Goal: Task Accomplishment & Management: Complete application form

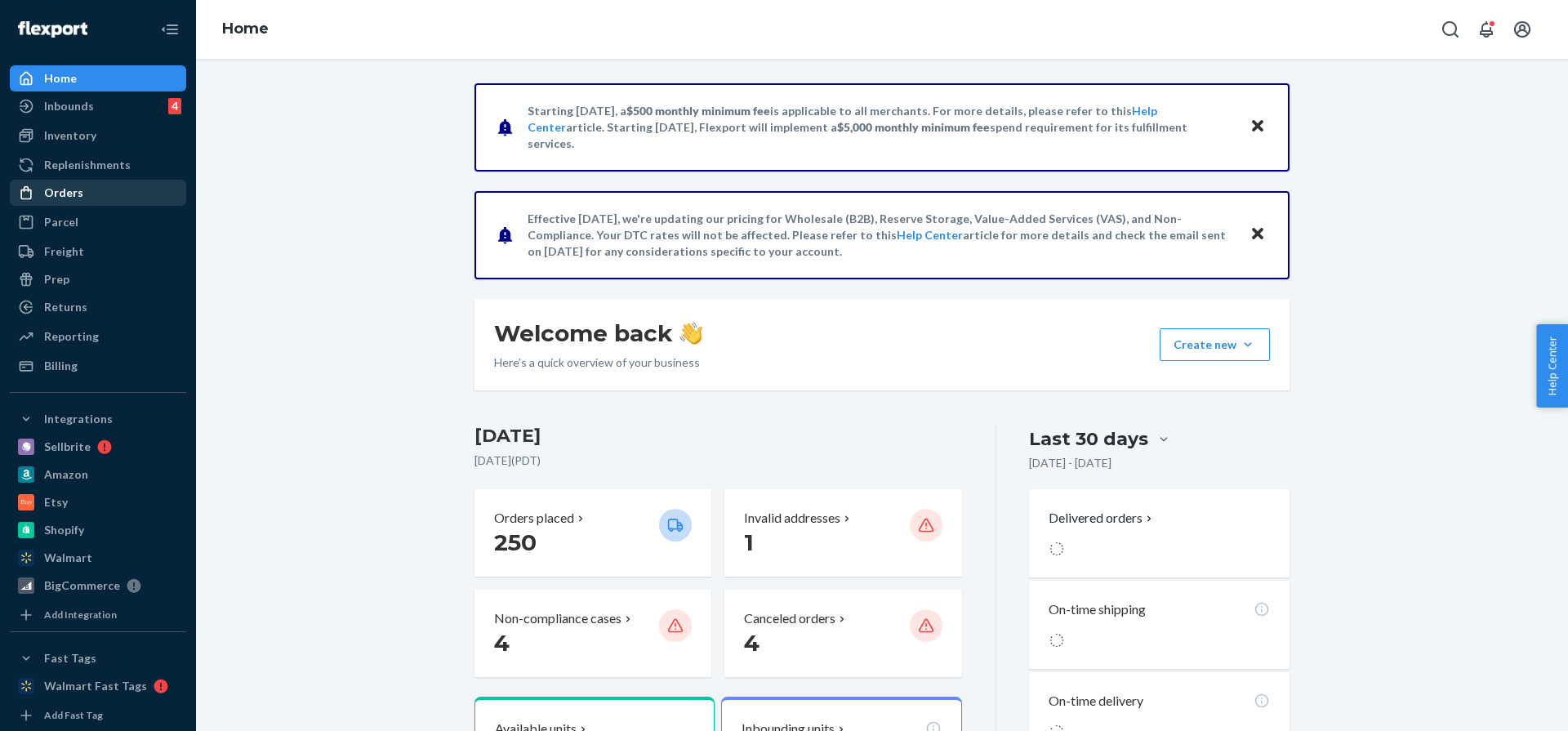
click at [118, 188] on div "Orders" at bounding box center [98, 192] width 173 height 23
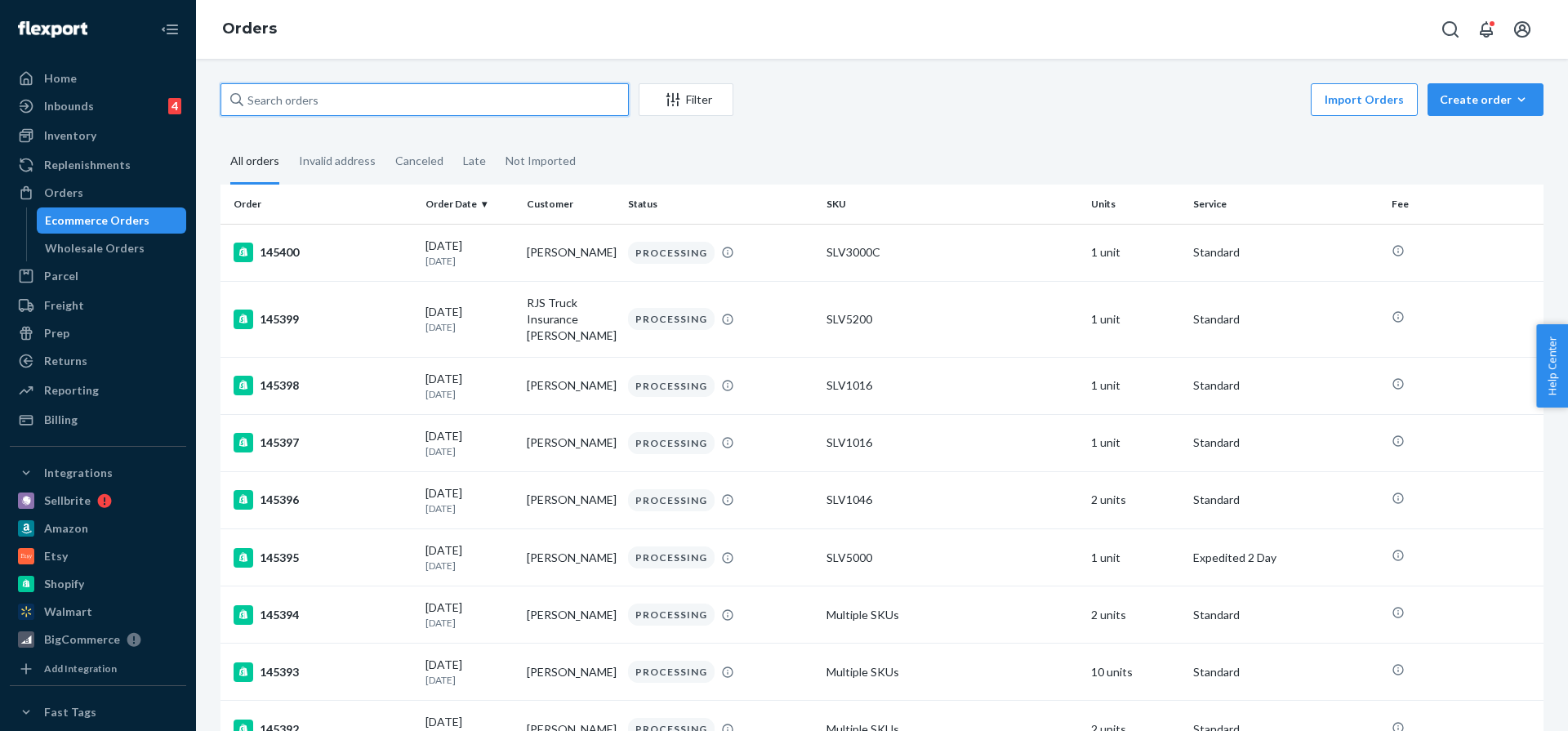
click at [292, 95] on input "text" at bounding box center [424, 100] width 409 height 33
paste input "[PERSON_NAME]"
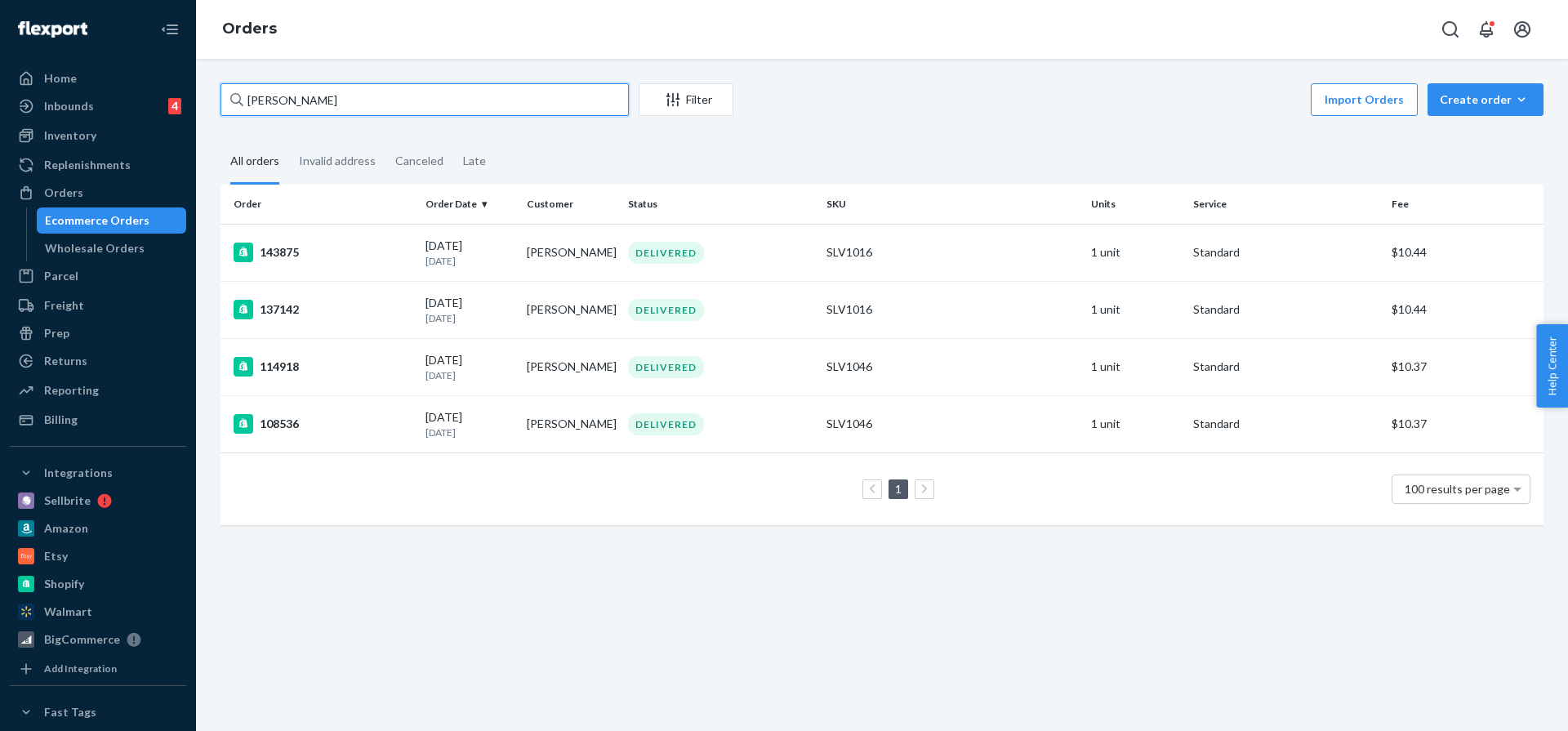
type input "[PERSON_NAME]"
click at [370, 245] on div "143875" at bounding box center [323, 252] width 179 height 19
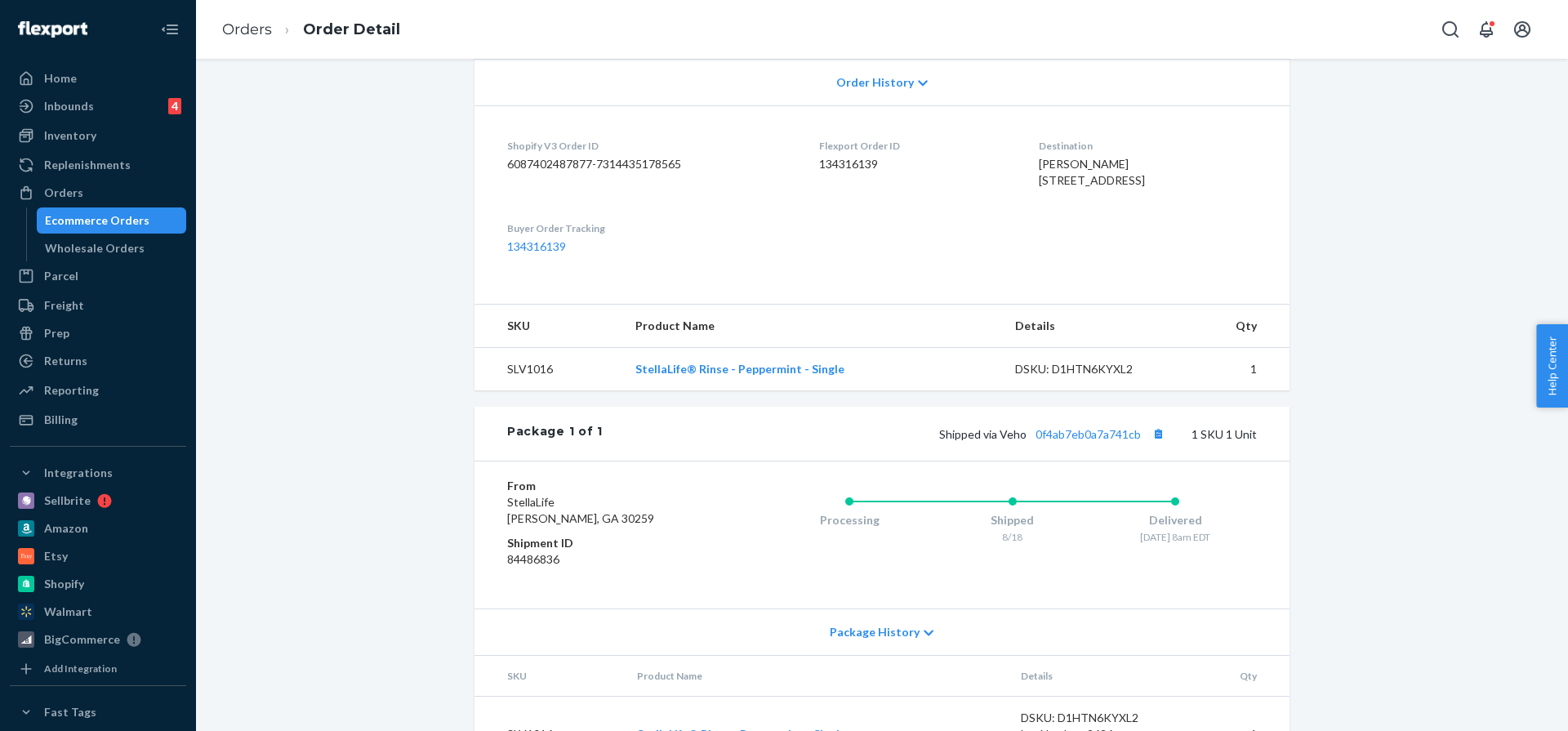
scroll to position [442, 0]
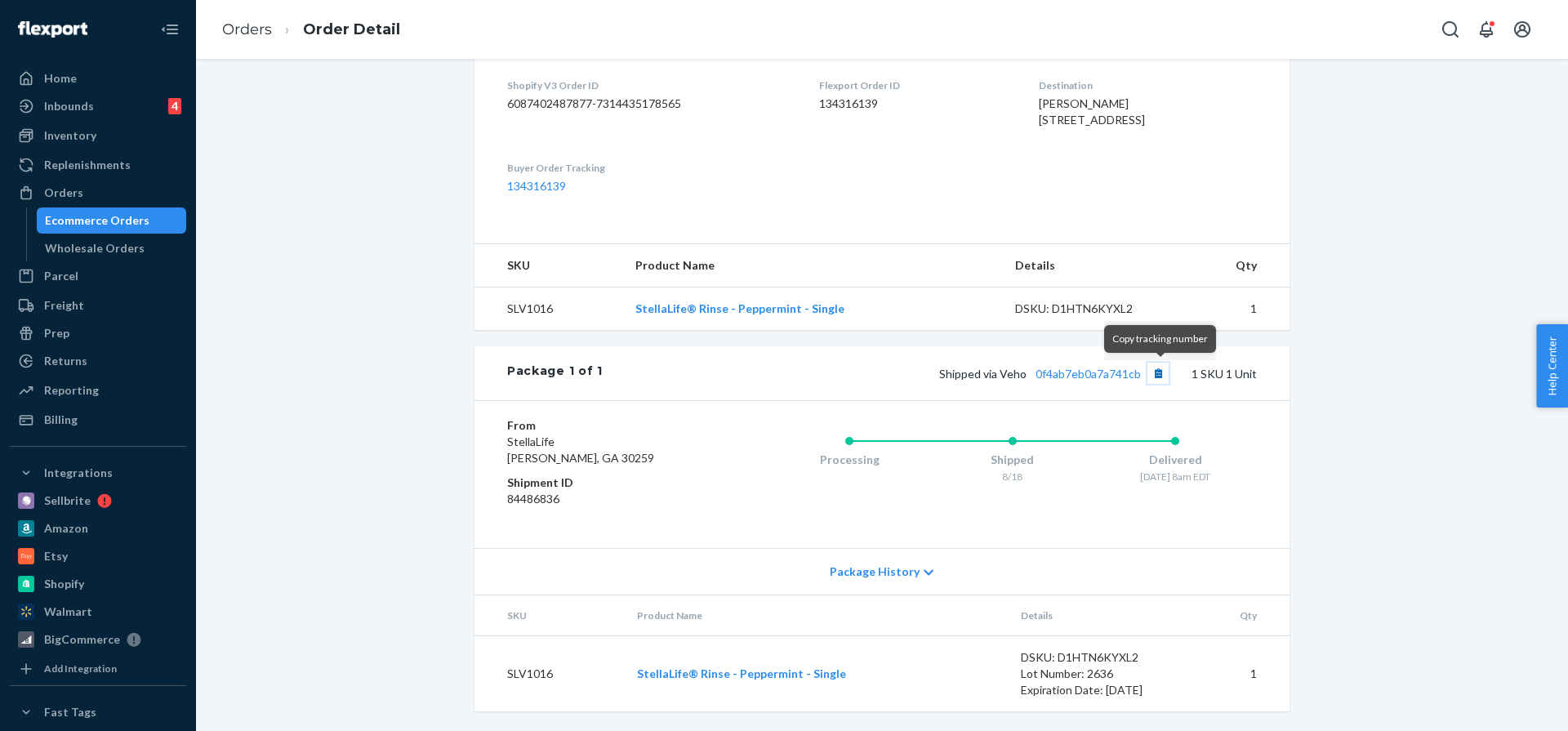
click at [1158, 376] on button "Copy tracking number" at bounding box center [1158, 373] width 21 height 21
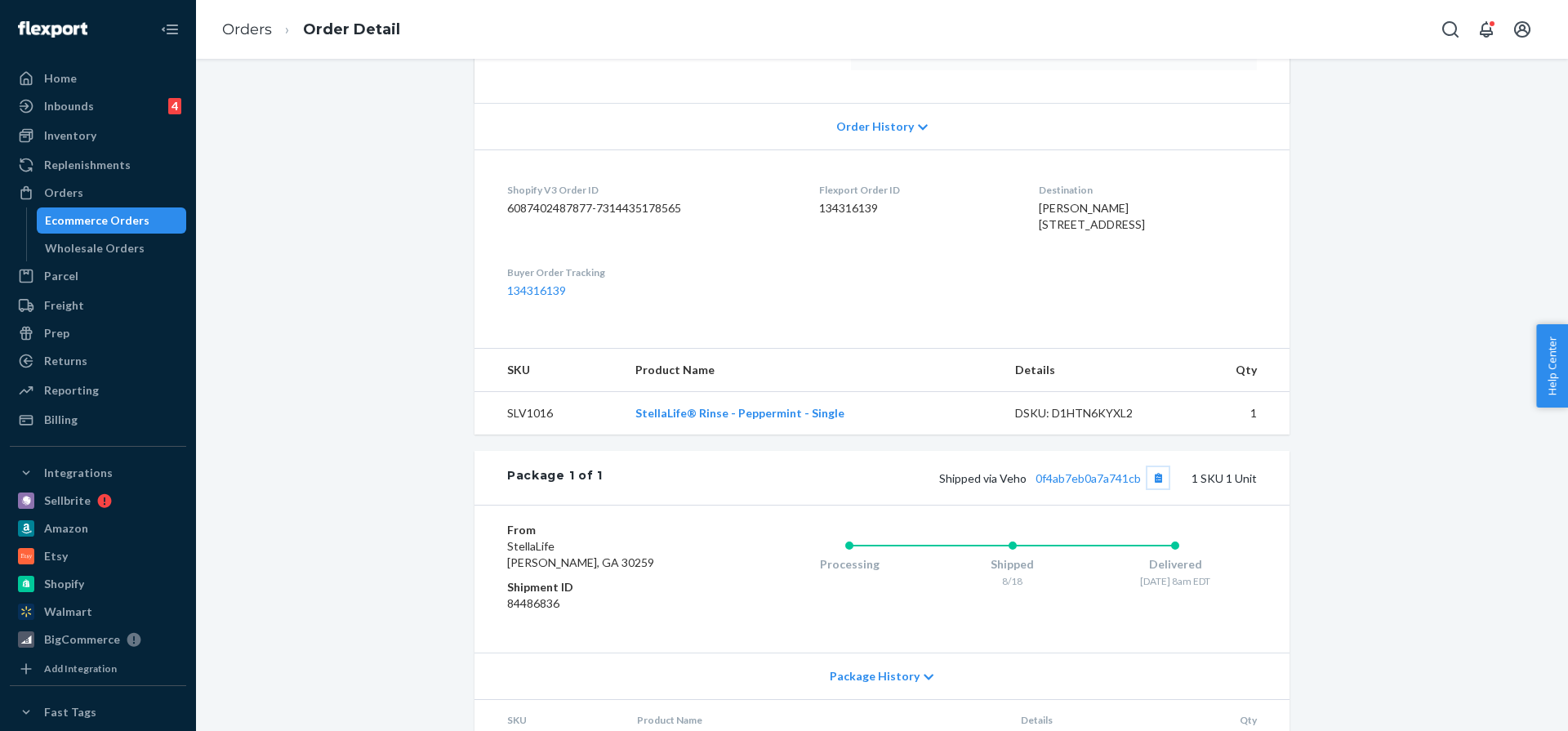
scroll to position [109, 0]
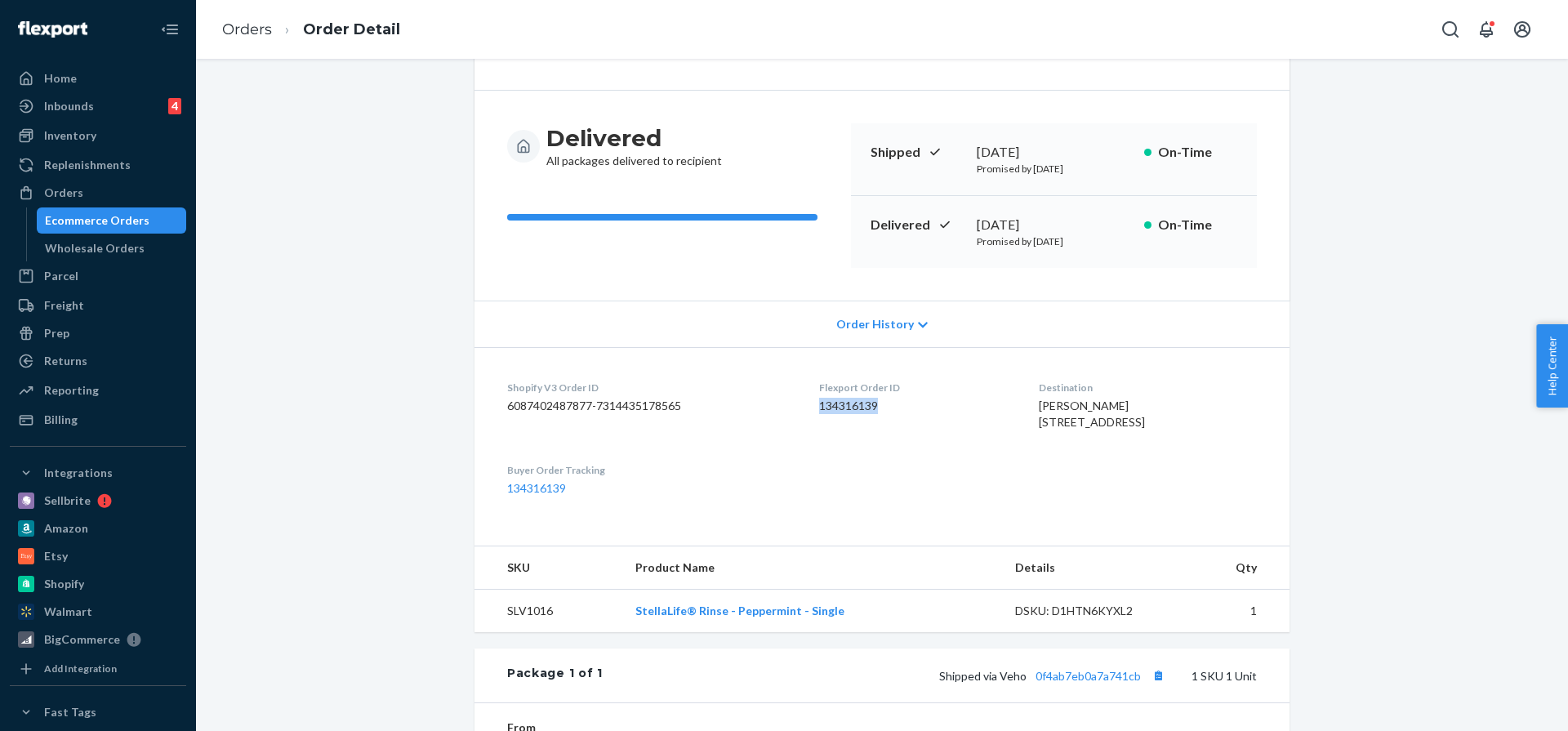
drag, startPoint x: 883, startPoint y: 414, endPoint x: 812, endPoint y: 410, distance: 71.1
click at [819, 410] on div "Flexport Order ID 134316139" at bounding box center [915, 409] width 192 height 56
copy dd "134316139"
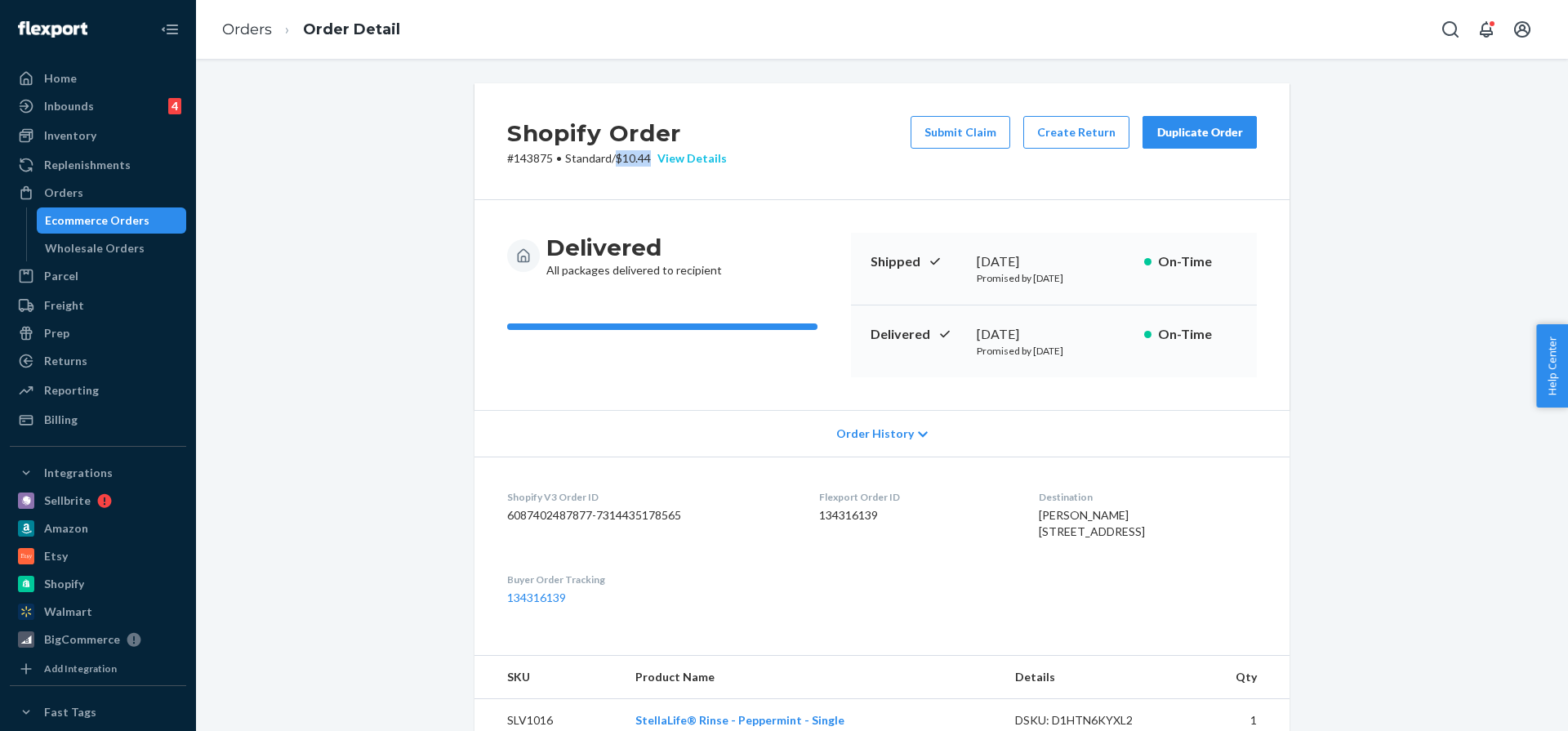
drag, startPoint x: 621, startPoint y: 157, endPoint x: 660, endPoint y: 159, distance: 39.1
click at [660, 159] on p "# 143875 • Standard / $10.44 View Details" at bounding box center [617, 158] width 220 height 16
copy p "$10.44"
click at [712, 259] on h3 "Delivered" at bounding box center [634, 247] width 175 height 30
drag, startPoint x: 883, startPoint y: 520, endPoint x: 806, endPoint y: 519, distance: 77.0
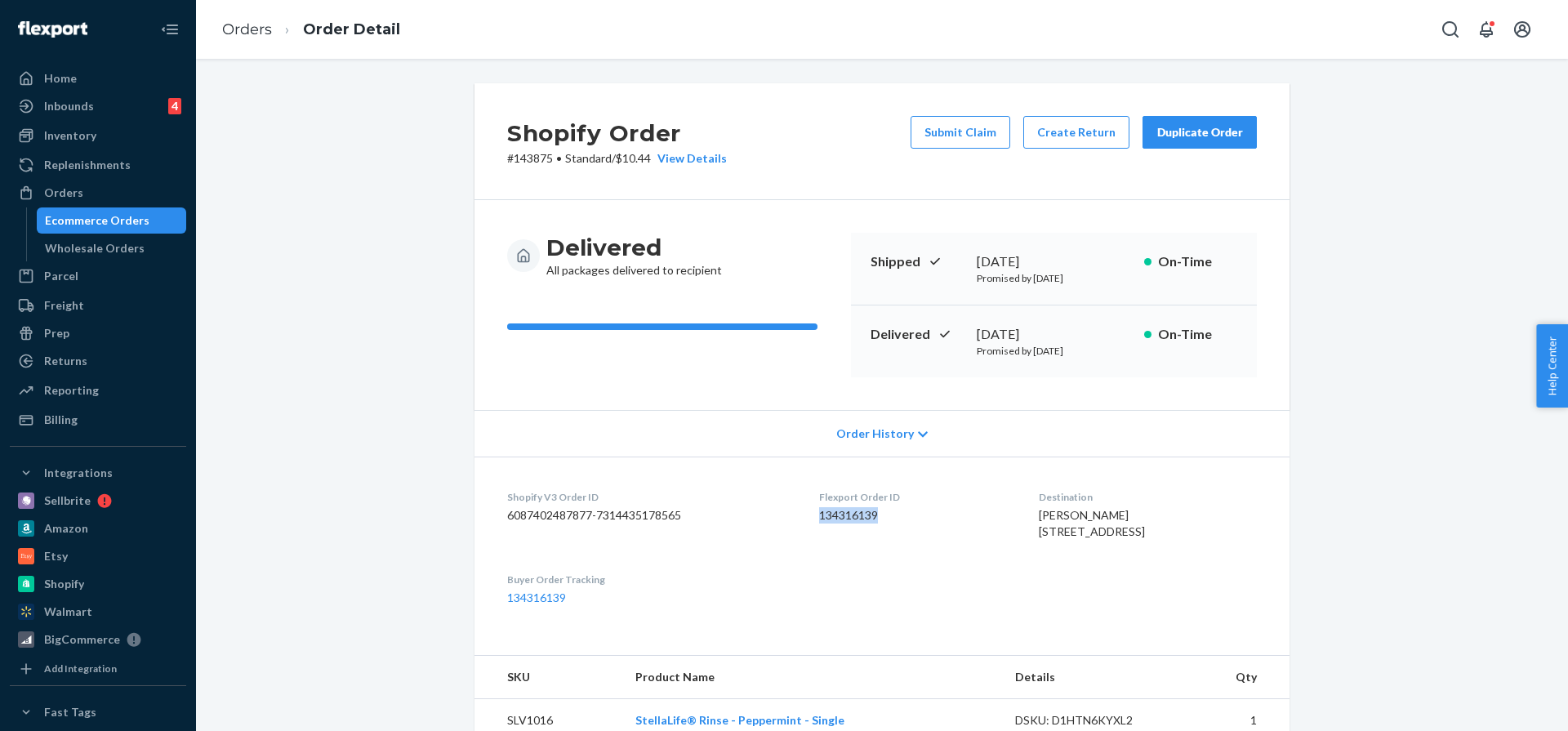
click at [806, 519] on dl "Shopify V3 Order ID 6087402487877-7314435178565 Flexport Order ID 134316139 Des…" at bounding box center [883, 547] width 816 height 182
copy dd "134316139"
drag, startPoint x: 553, startPoint y: 159, endPoint x: 514, endPoint y: 158, distance: 39.0
click at [514, 158] on p "# 143875 • Standard / $10.44 View Details" at bounding box center [617, 158] width 220 height 16
copy p "143875"
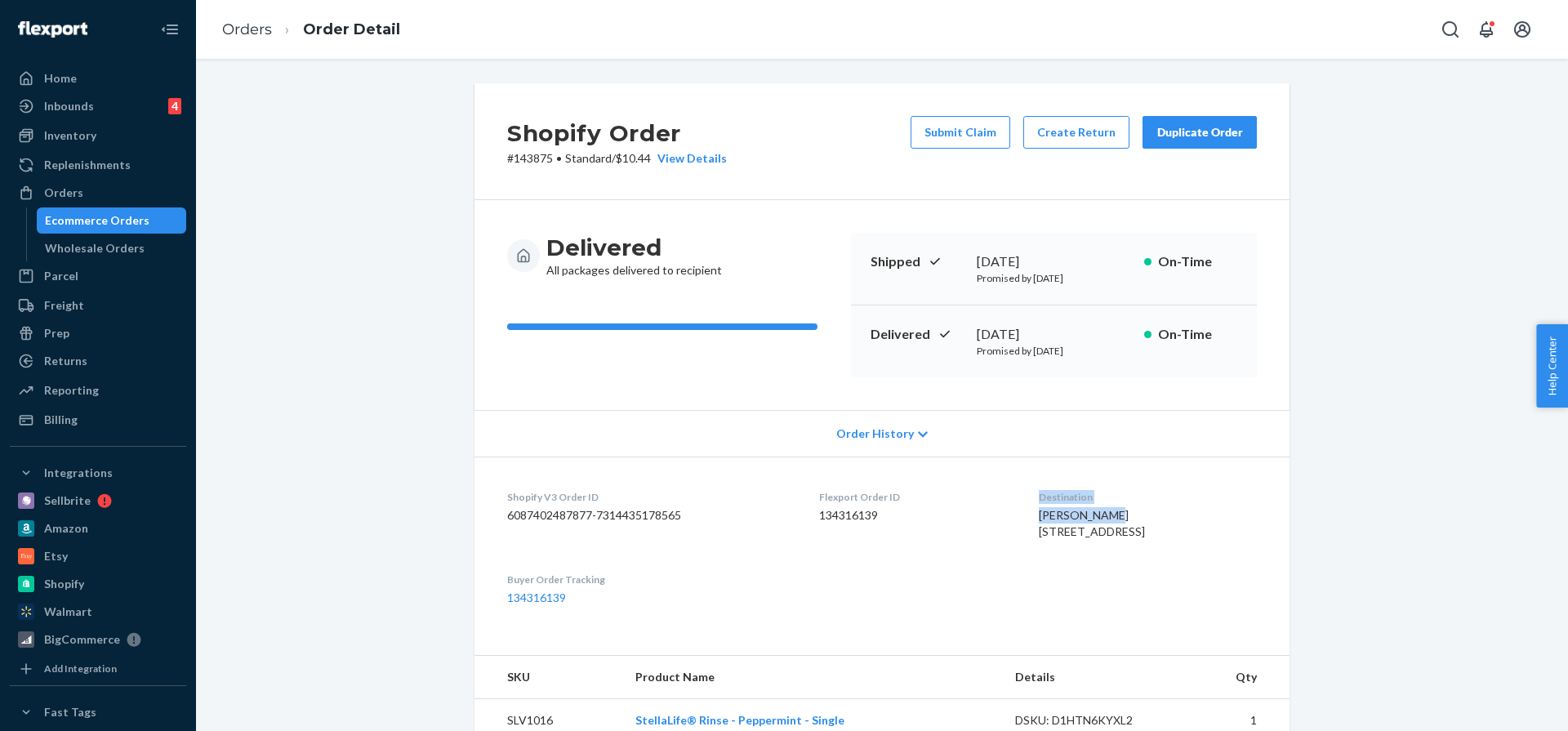
drag, startPoint x: 1086, startPoint y: 511, endPoint x: 980, endPoint y: 511, distance: 106.0
click at [980, 511] on dl "Shopify V3 Order ID 6087402487877-7314435178565 Flexport Order ID 134316139 Des…" at bounding box center [883, 547] width 816 height 182
click at [1076, 516] on span "[PERSON_NAME] [STREET_ADDRESS]" at bounding box center [1091, 523] width 106 height 31
drag, startPoint x: 1086, startPoint y: 516, endPoint x: 1013, endPoint y: 516, distance: 73.0
click at [1013, 516] on dl "Shopify V3 Order ID 6087402487877-7314435178565 Flexport Order ID 134316139 Des…" at bounding box center [883, 547] width 816 height 182
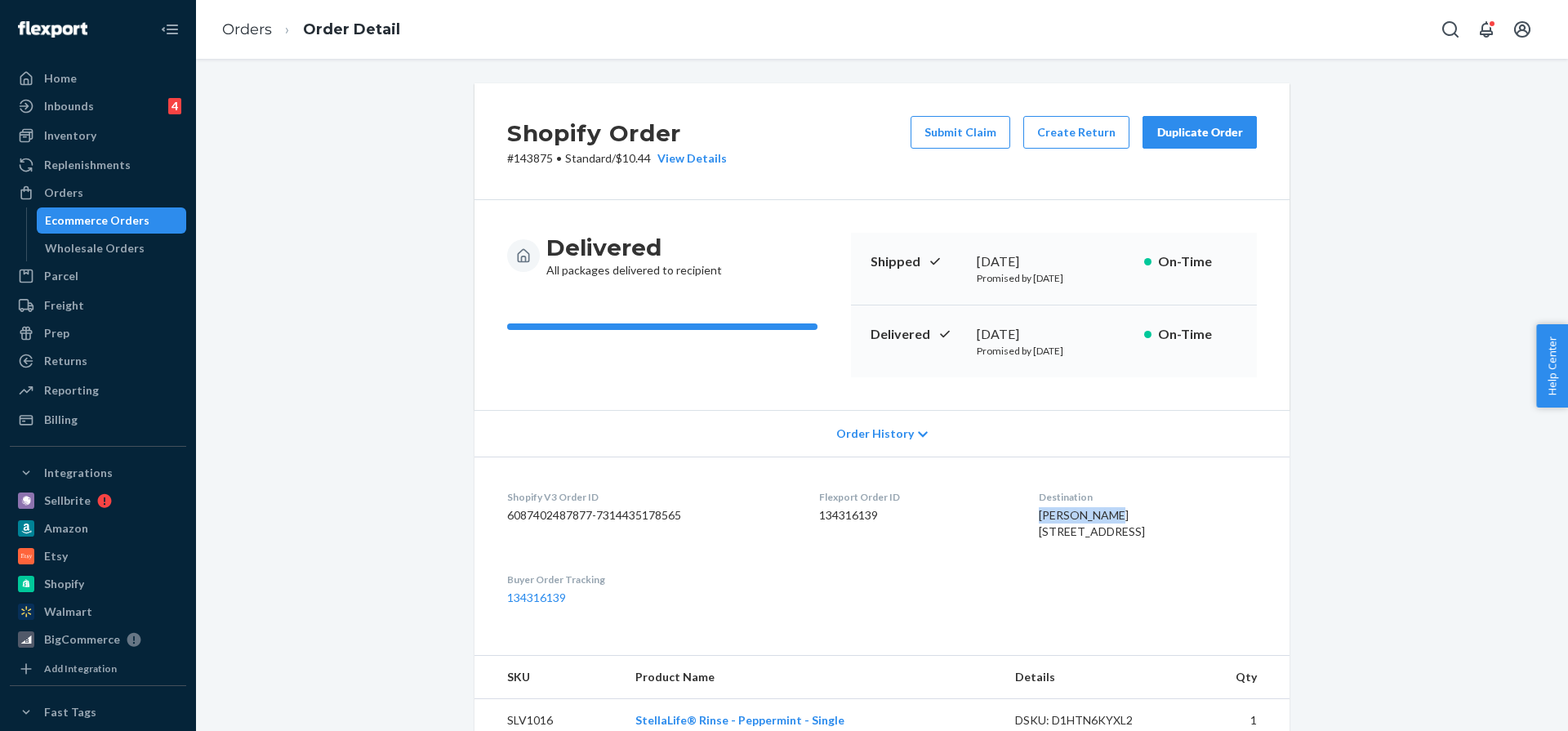
copy span "April Wilson"
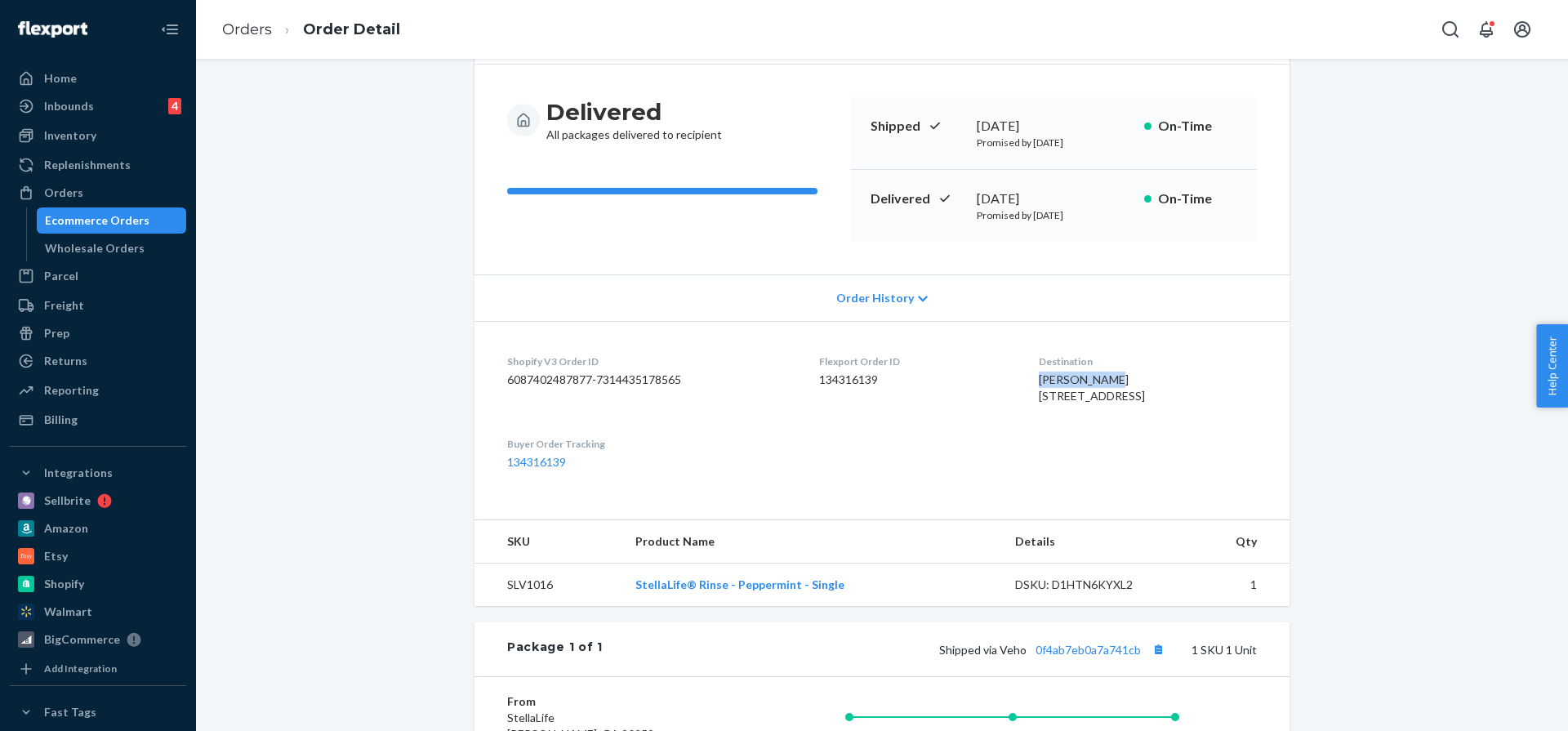
scroll to position [442, 0]
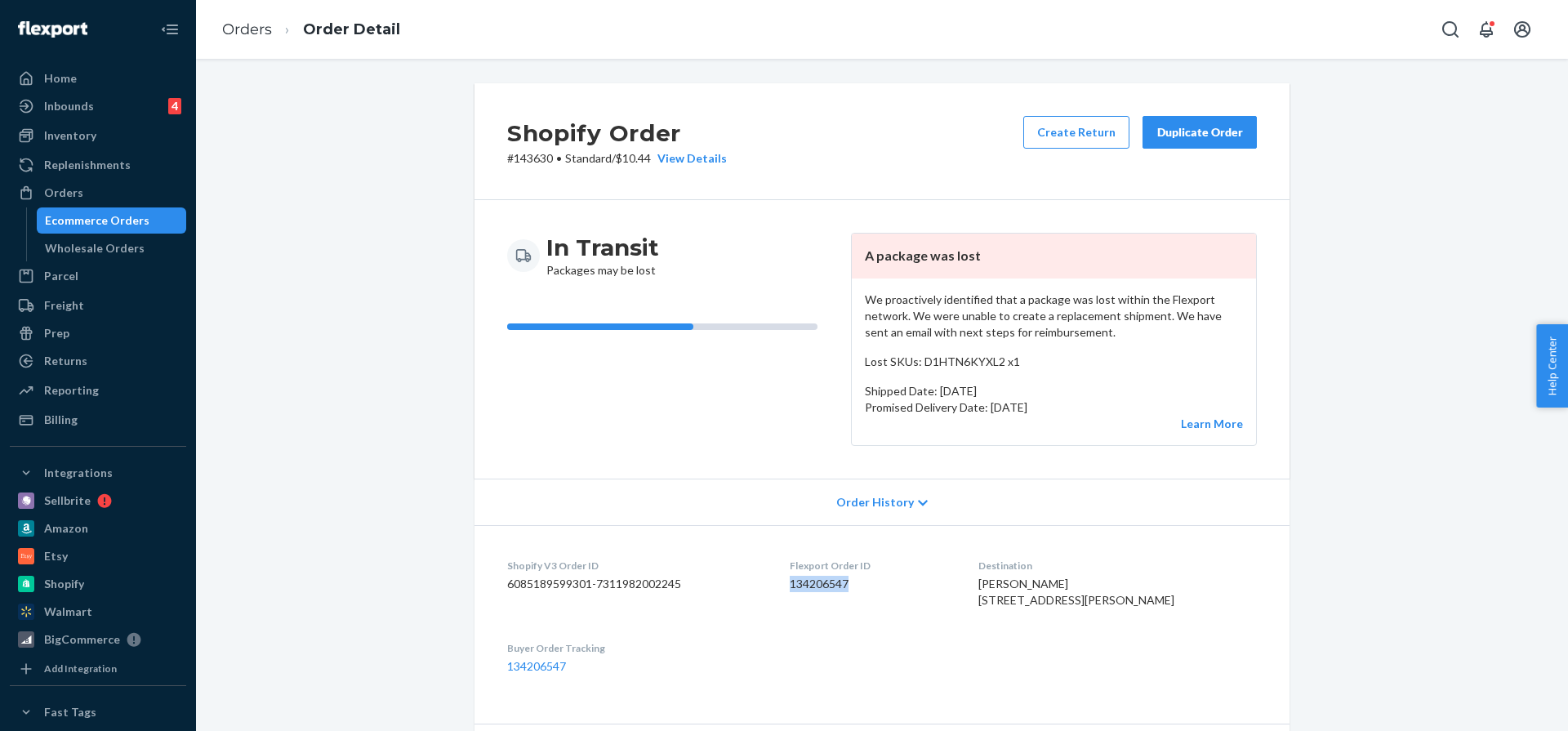
drag, startPoint x: 871, startPoint y: 587, endPoint x: 807, endPoint y: 587, distance: 64.0
click at [807, 587] on dl "Shopify V3 Order ID 6085189599301-7311982002245 Flexport Order ID 134206547 Des…" at bounding box center [883, 616] width 816 height 182
copy dd "134206547"
drag, startPoint x: 556, startPoint y: 160, endPoint x: 514, endPoint y: 161, distance: 42.0
click at [514, 161] on p "# 143630 • Standard / $10.44 View Details" at bounding box center [617, 158] width 220 height 16
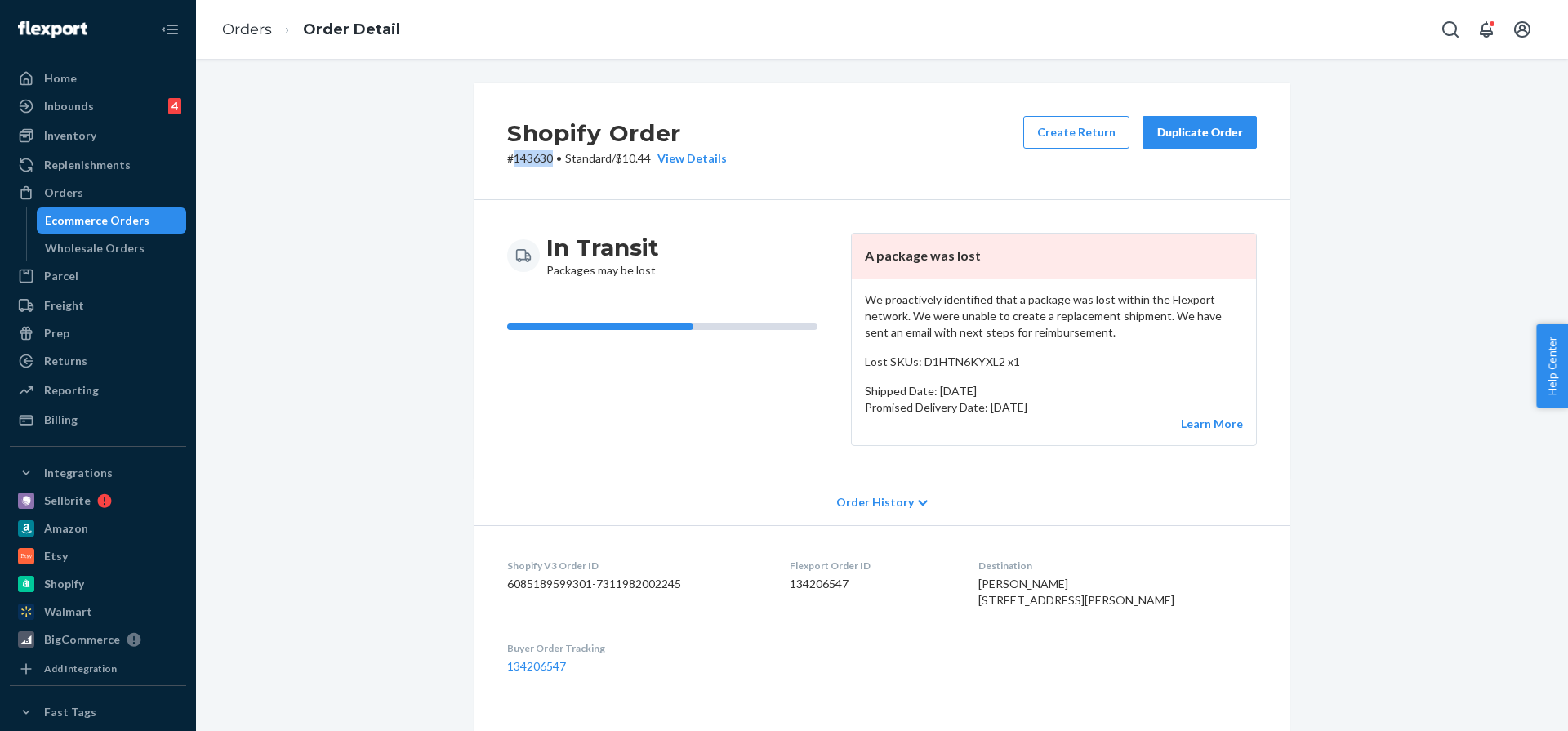
copy p "143630"
drag, startPoint x: 1083, startPoint y: 582, endPoint x: 1000, endPoint y: 582, distance: 83.0
click at [1000, 582] on dl "Shopify V3 Order ID 6085189599301-7311982002245 Flexport Order ID 134206547 Des…" at bounding box center [883, 616] width 816 height 182
copy span "Esther Stalker"
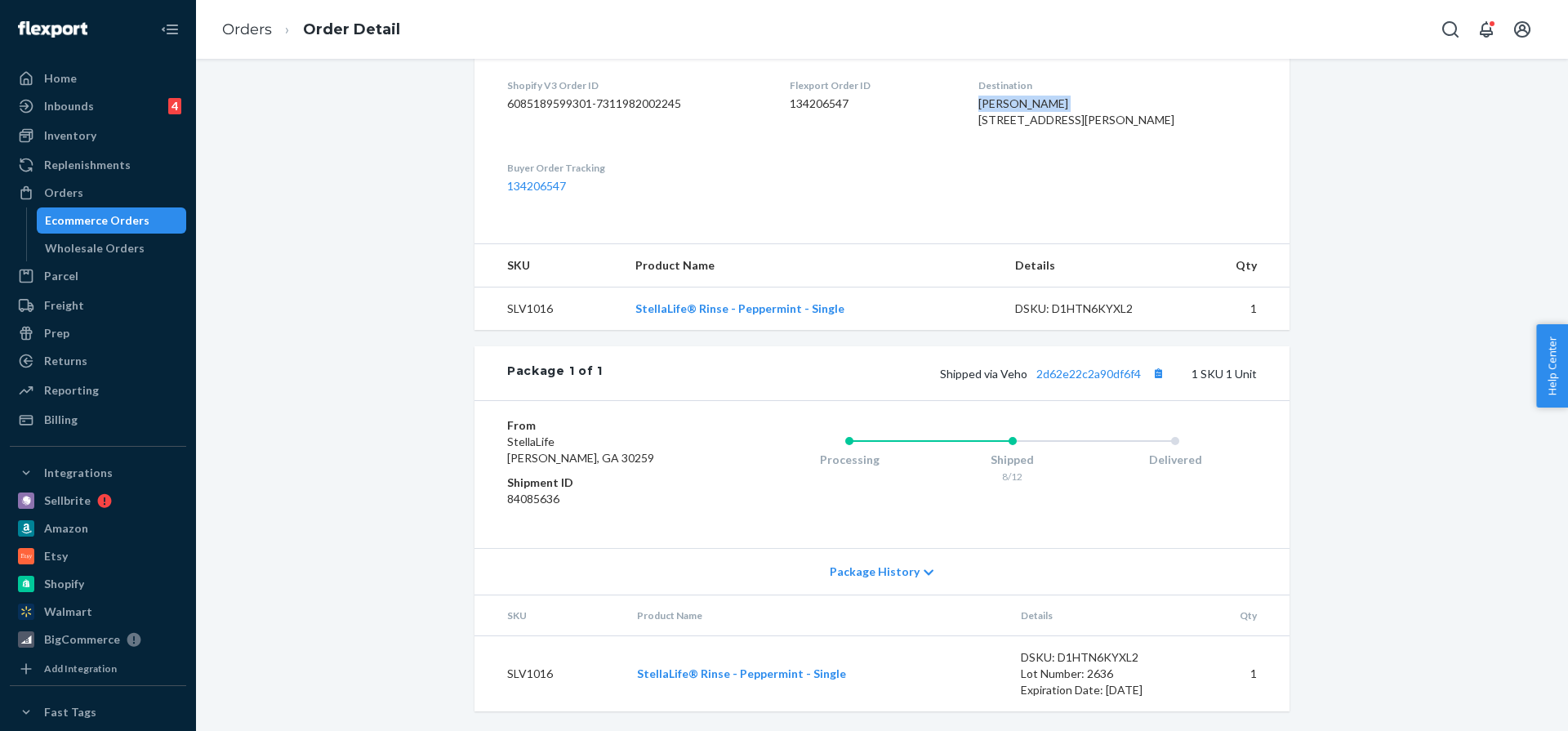
scroll to position [509, 0]
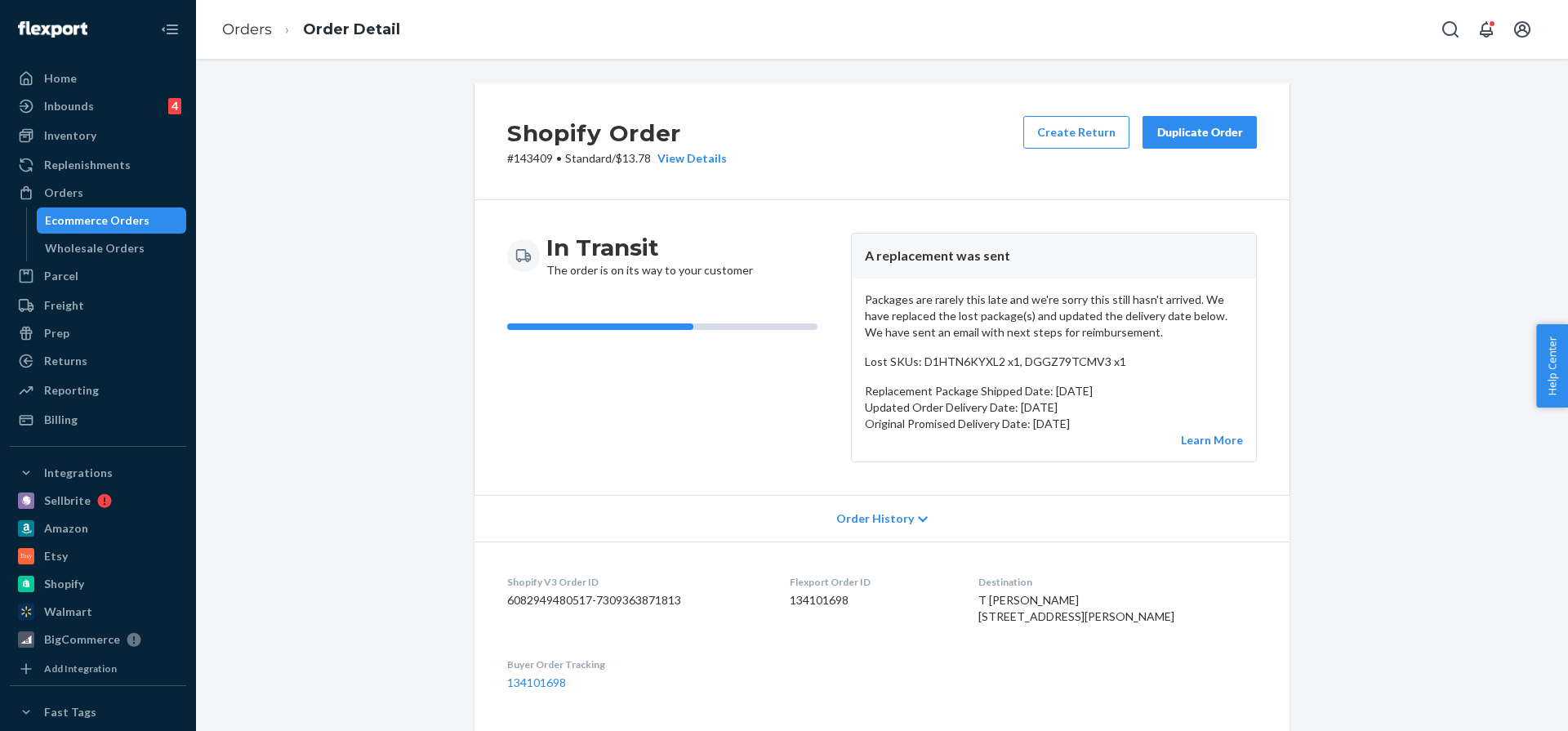
drag, startPoint x: 662, startPoint y: 161, endPoint x: 620, endPoint y: 159, distance: 42.0
click at [621, 160] on p "# 143409 • Standard / $13.78 View Details" at bounding box center [617, 158] width 220 height 16
drag, startPoint x: 620, startPoint y: 159, endPoint x: 656, endPoint y: 162, distance: 36.1
click at [656, 162] on p "# 143409 • Standard / $13.78 View Details" at bounding box center [617, 158] width 220 height 16
copy p "$13.78"
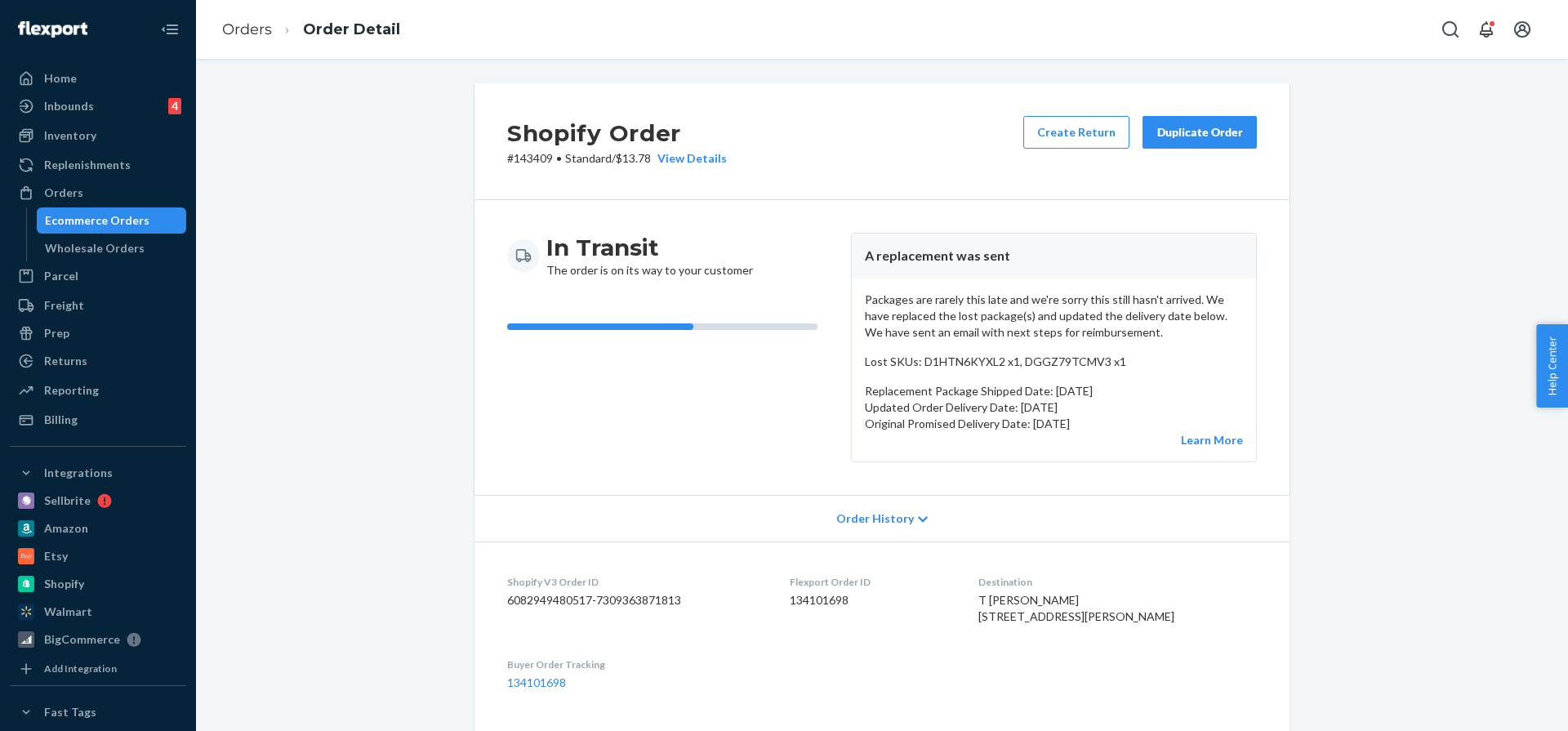
click at [607, 173] on div "Shopify Order # 143409 • Standard / $13.78 View Details Create Return Duplicate…" at bounding box center [883, 142] width 816 height 117
click at [650, 161] on p "# 143409 • Standard / $13.78 View Details" at bounding box center [617, 158] width 220 height 16
click at [660, 159] on div "View Details" at bounding box center [688, 158] width 76 height 16
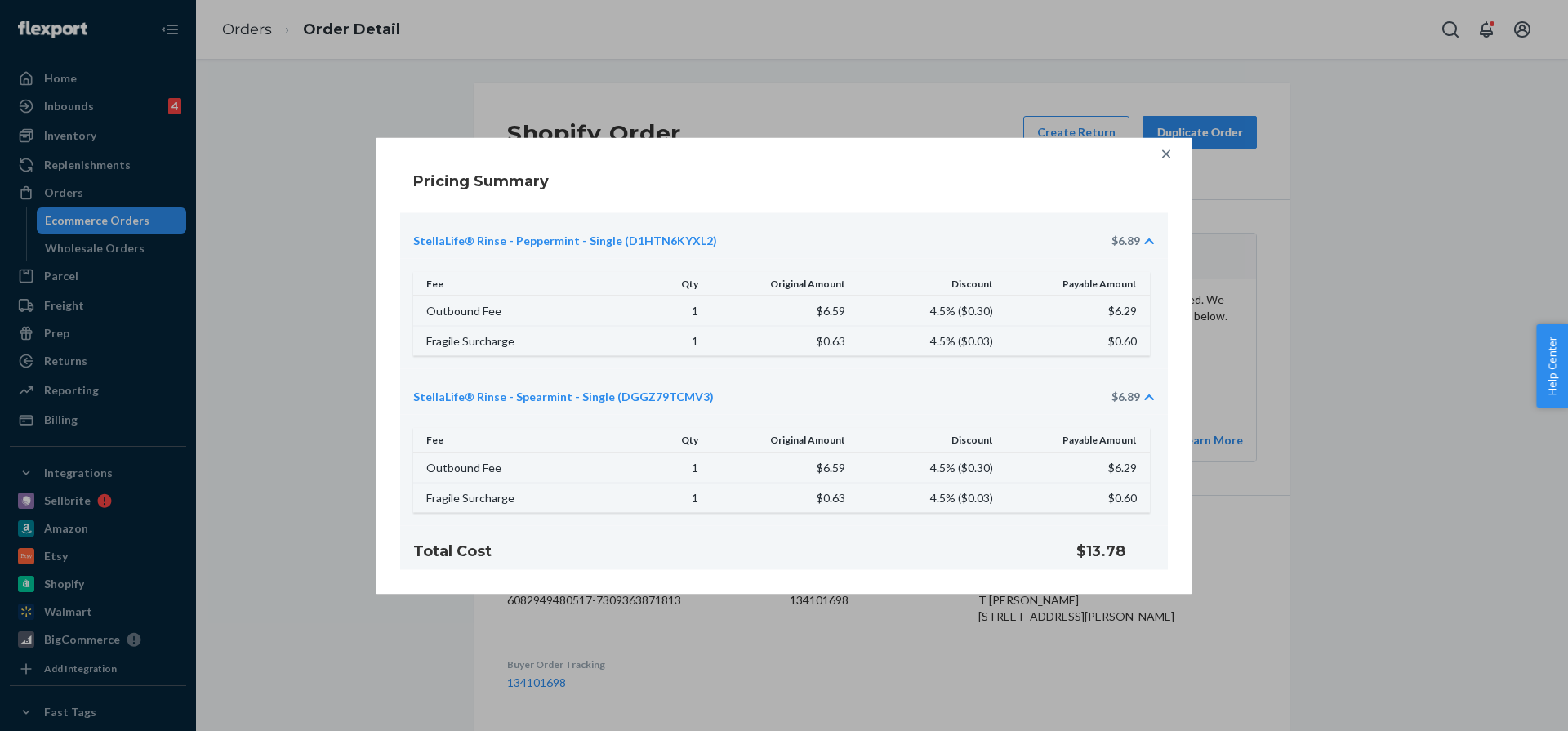
click at [1166, 165] on div at bounding box center [1166, 153] width 33 height 33
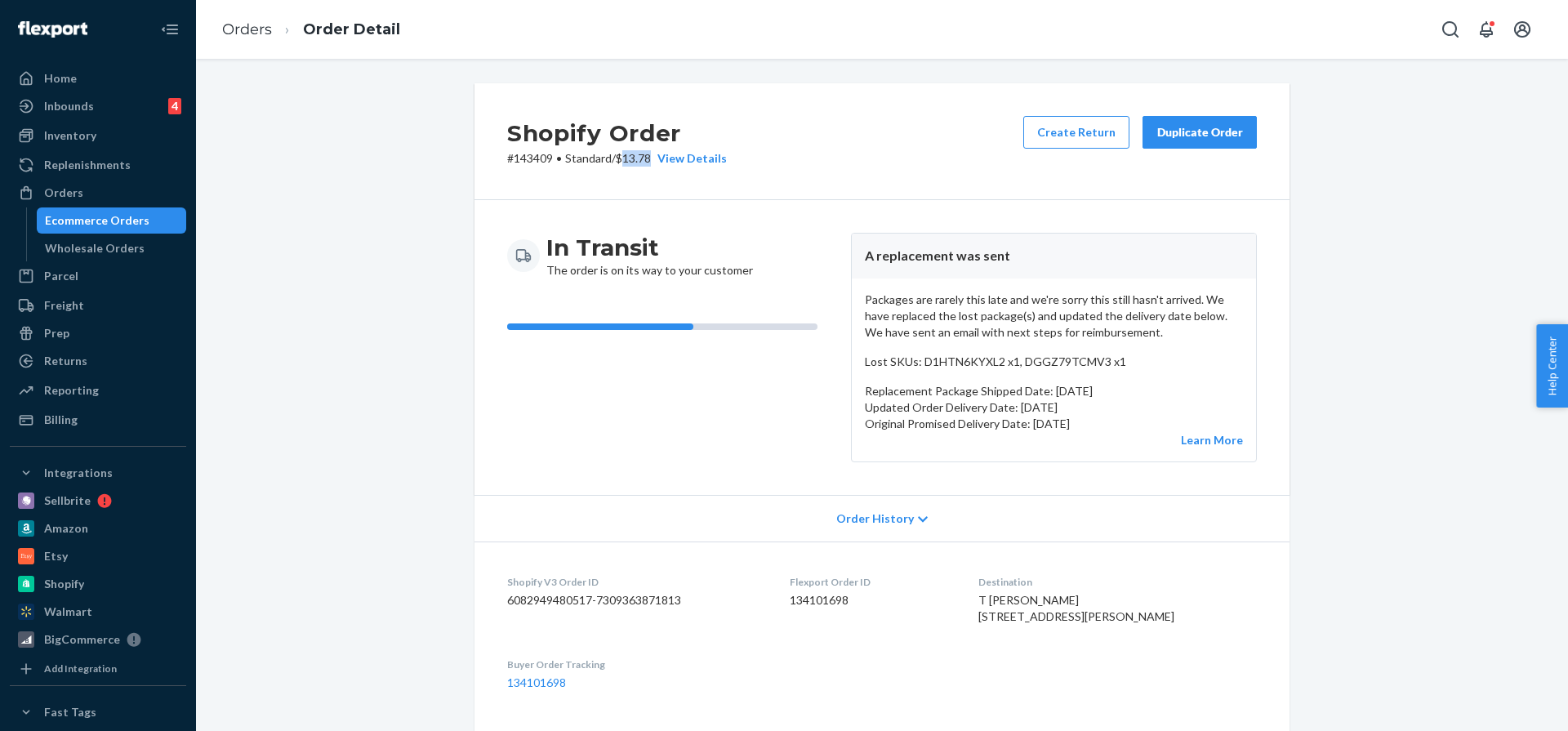
drag, startPoint x: 654, startPoint y: 154, endPoint x: 624, endPoint y: 156, distance: 30.1
click at [624, 156] on p "# 143409 • Standard / $13.78 View Details" at bounding box center [617, 158] width 220 height 16
copy p "13.78"
drag, startPoint x: 554, startPoint y: 157, endPoint x: 512, endPoint y: 157, distance: 42.0
click at [512, 157] on p "# 143409 • Standard / $13.78 View Details" at bounding box center [617, 158] width 220 height 16
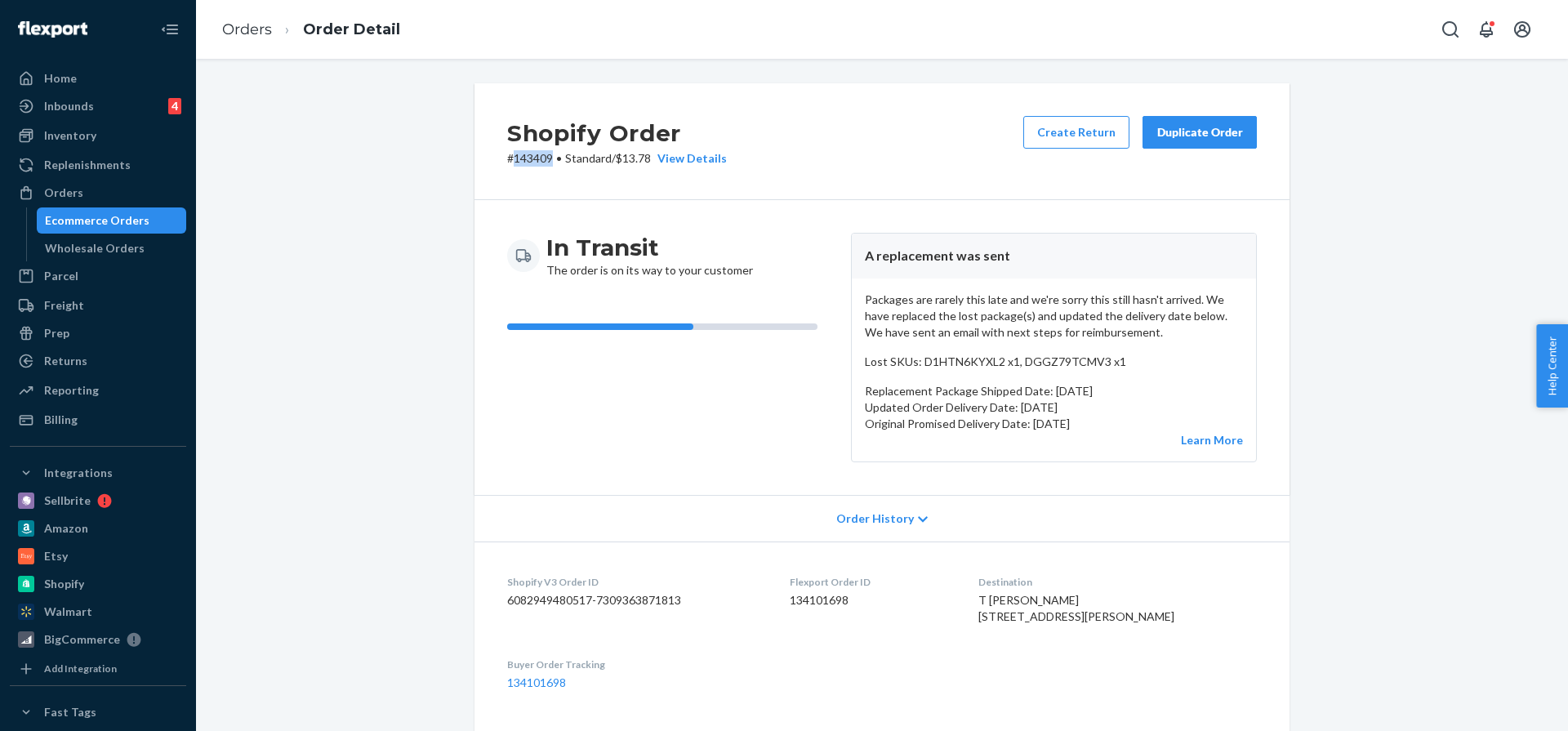
copy p "143409"
drag, startPoint x: 877, startPoint y: 603, endPoint x: 804, endPoint y: 602, distance: 73.0
click at [804, 602] on dl "Shopify V3 Order ID 6082949480517-7309363871813 Flexport Order ID 134101698 Des…" at bounding box center [883, 632] width 816 height 182
copy dd "134101698"
drag, startPoint x: 1101, startPoint y: 602, endPoint x: 1013, endPoint y: 596, distance: 88.2
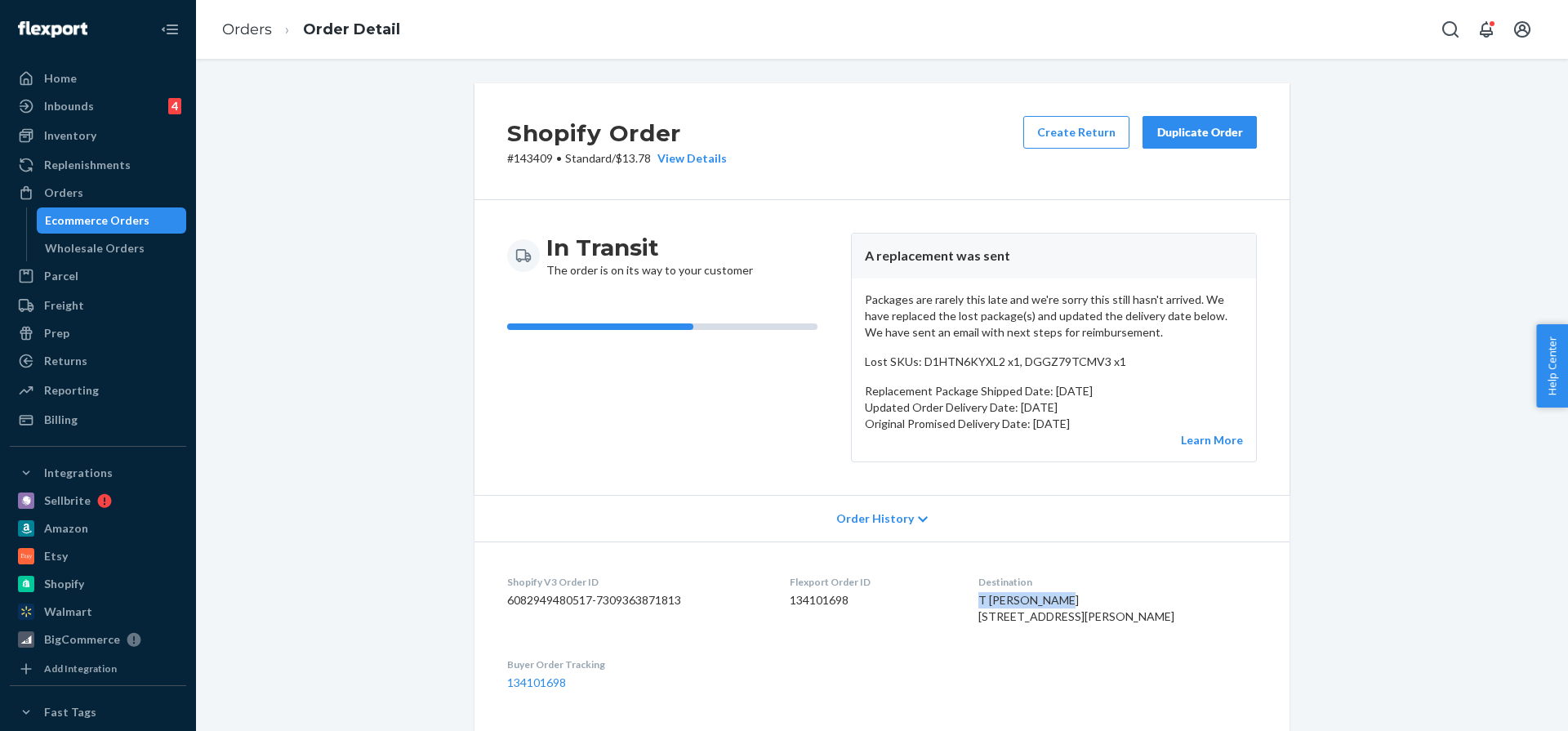
click at [1013, 596] on div "T Ray Humphrey 6597 Greenhill Rd Lumberville, PA 18933-9703 US" at bounding box center [1117, 609] width 279 height 33
copy span "T Ray Humphrey"
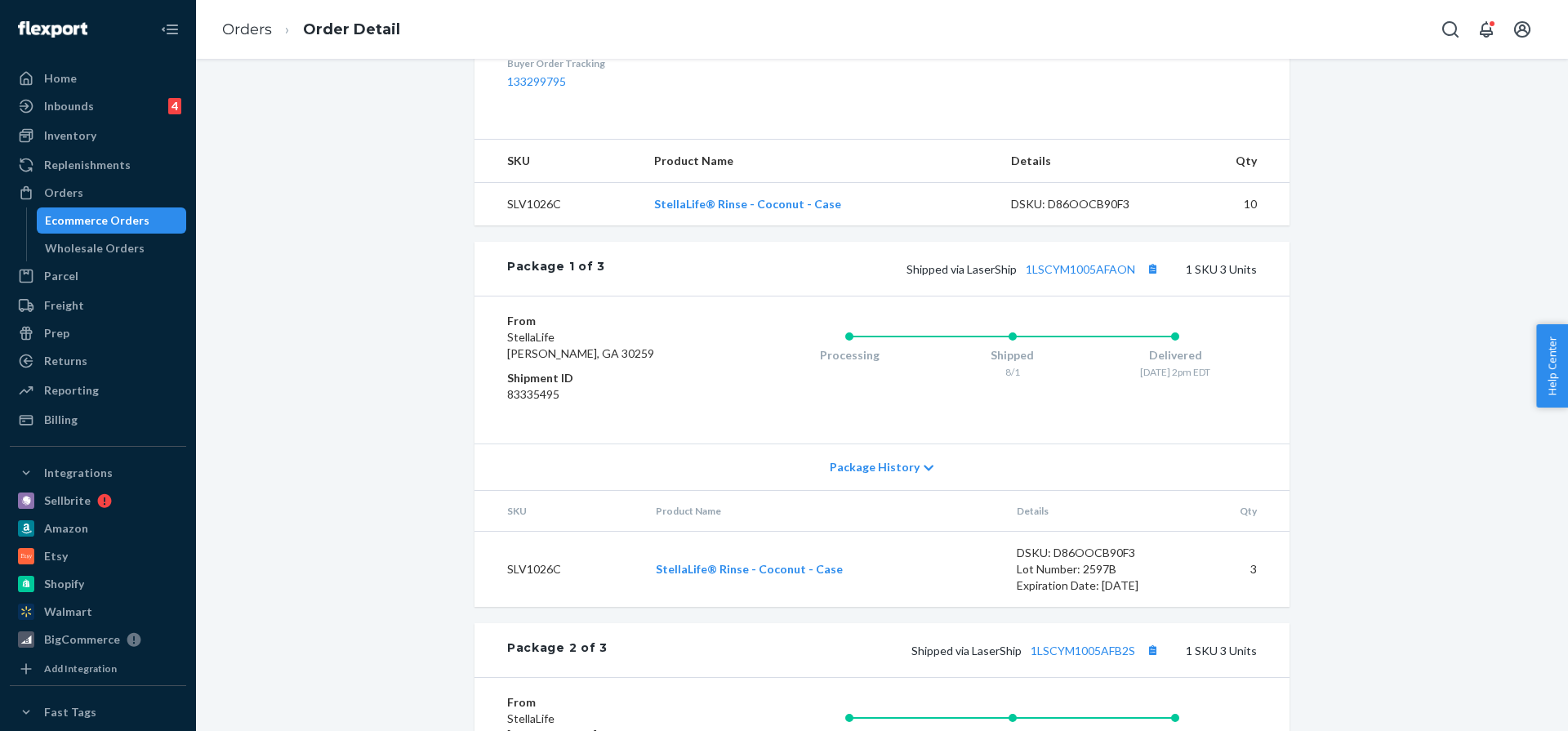
scroll to position [459, 0]
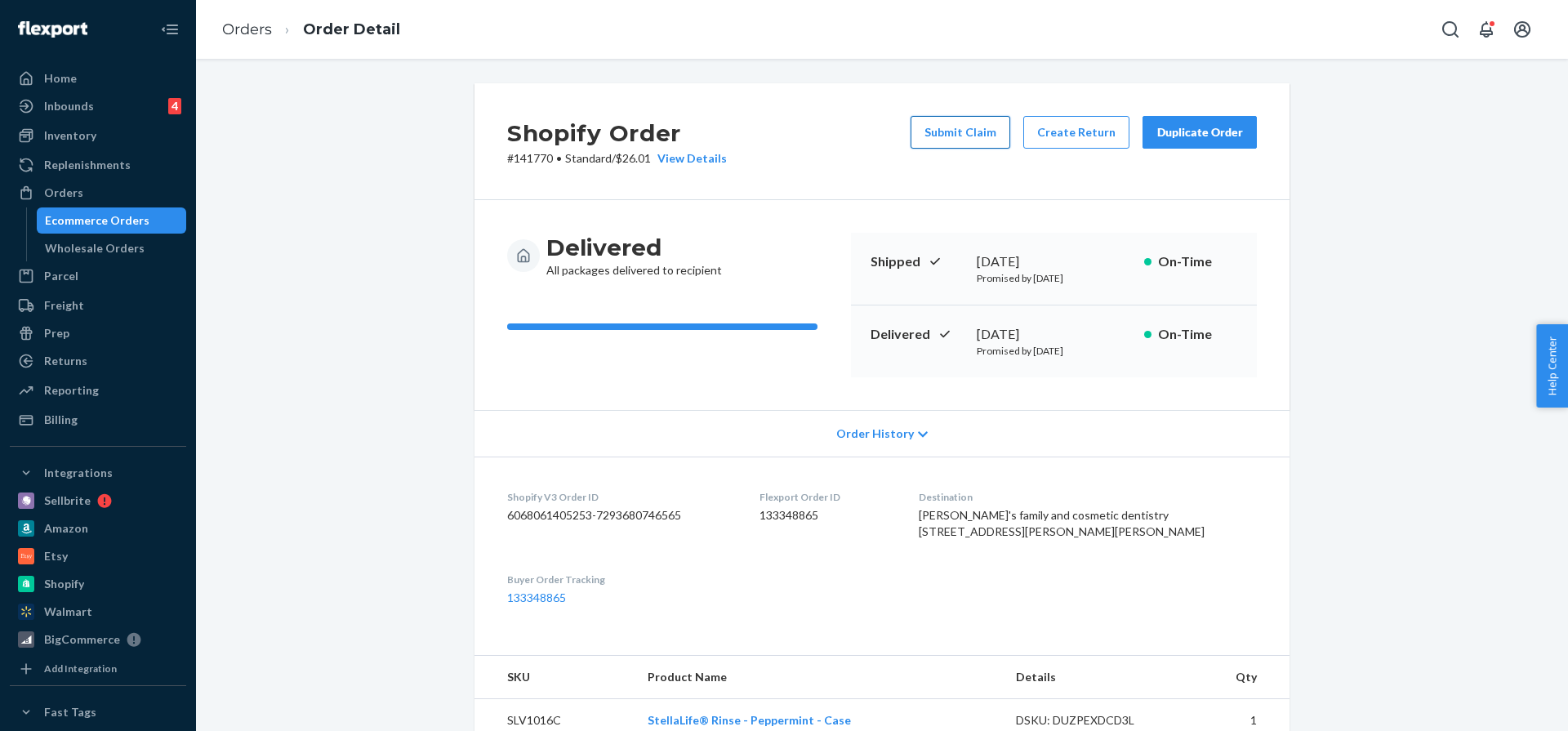
click at [966, 131] on button "Submit Claim" at bounding box center [960, 132] width 100 height 33
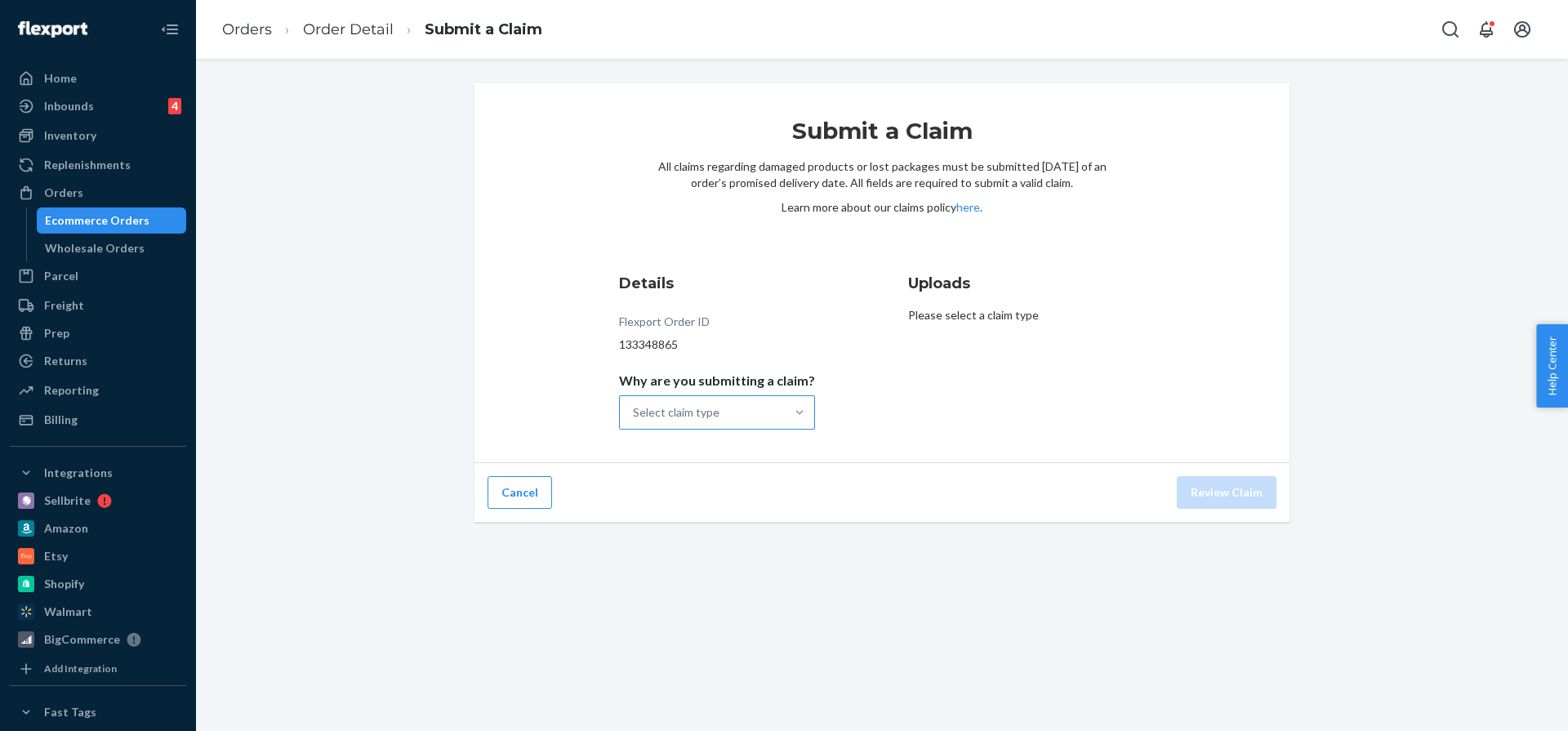
click at [791, 404] on div at bounding box center [799, 411] width 30 height 16
click at [635, 404] on input "Why are you submitting a claim? Select claim type" at bounding box center [634, 411] width 2 height 16
click at [892, 423] on div "Details Flexport Order ID 133348865 Why are you submitting a claim? option Orde…" at bounding box center [883, 351] width 526 height 157
click at [753, 536] on div "Missing product" at bounding box center [717, 550] width 190 height 33
click at [635, 420] on input "Why are you submitting a claim? option Missing product focused, 4 of 4. 4 resul…" at bounding box center [634, 411] width 2 height 16
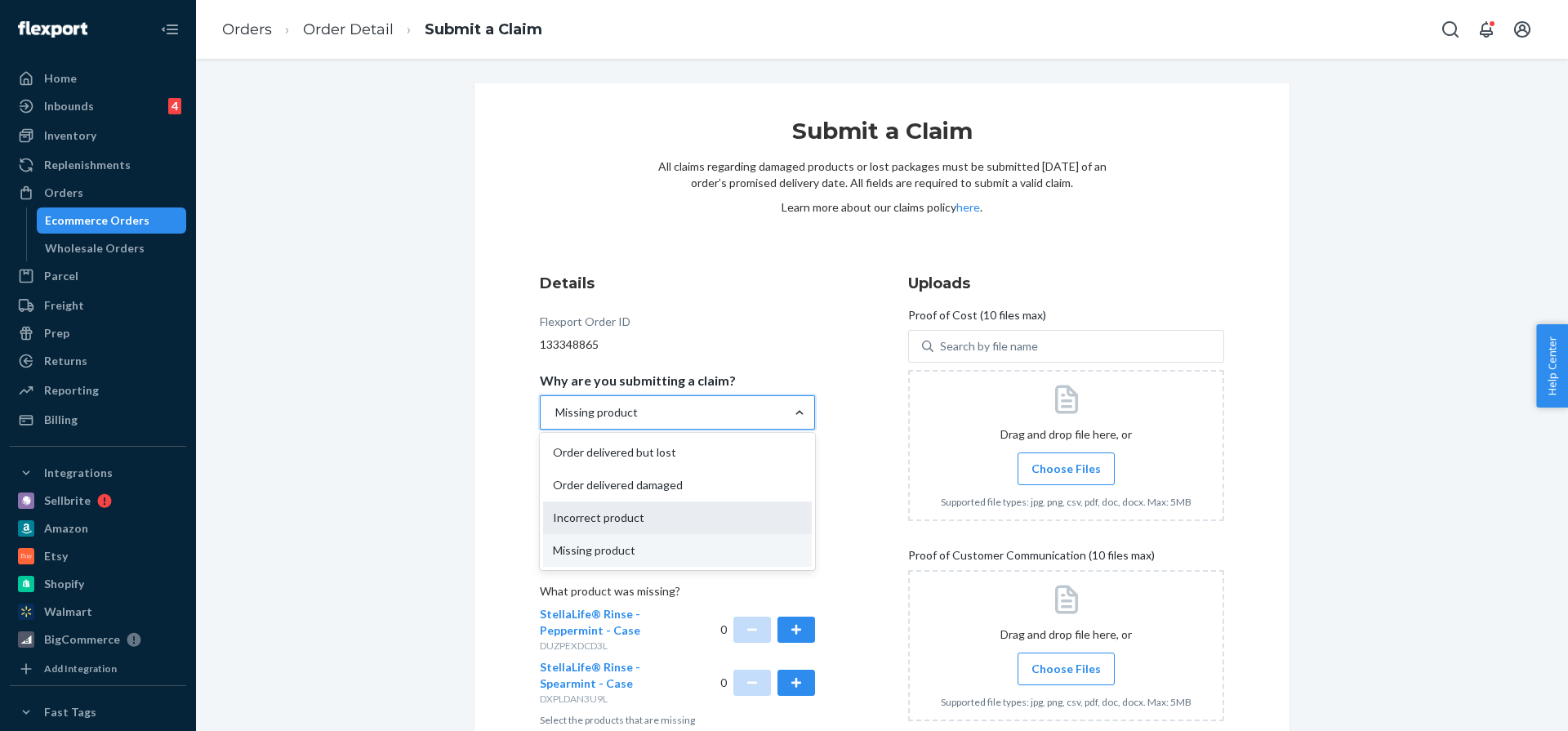
click at [721, 511] on div "Incorrect product" at bounding box center [677, 518] width 269 height 33
click at [555, 420] on input "Why are you submitting a claim? option Missing product, selected. option Incorr…" at bounding box center [555, 411] width 2 height 16
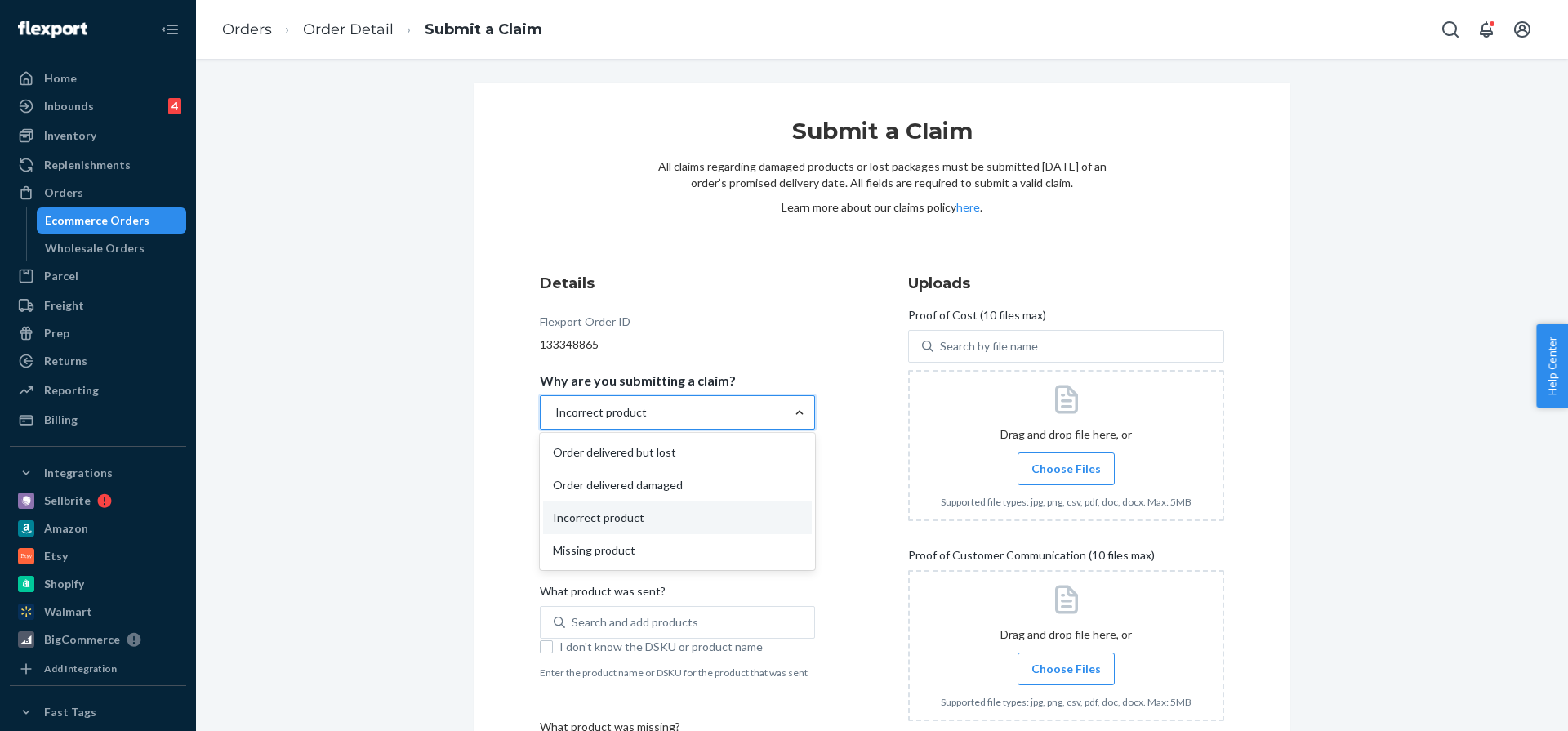
click at [800, 402] on div at bounding box center [799, 412] width 30 height 33
click at [555, 404] on input "Why are you submitting a claim? option Incorrect product, selected. option Inco…" at bounding box center [555, 411] width 2 height 16
click at [728, 544] on div "Missing product" at bounding box center [677, 550] width 269 height 33
click at [555, 420] on input "Why are you submitting a claim? option Incorrect product, selected. option Miss…" at bounding box center [555, 411] width 2 height 16
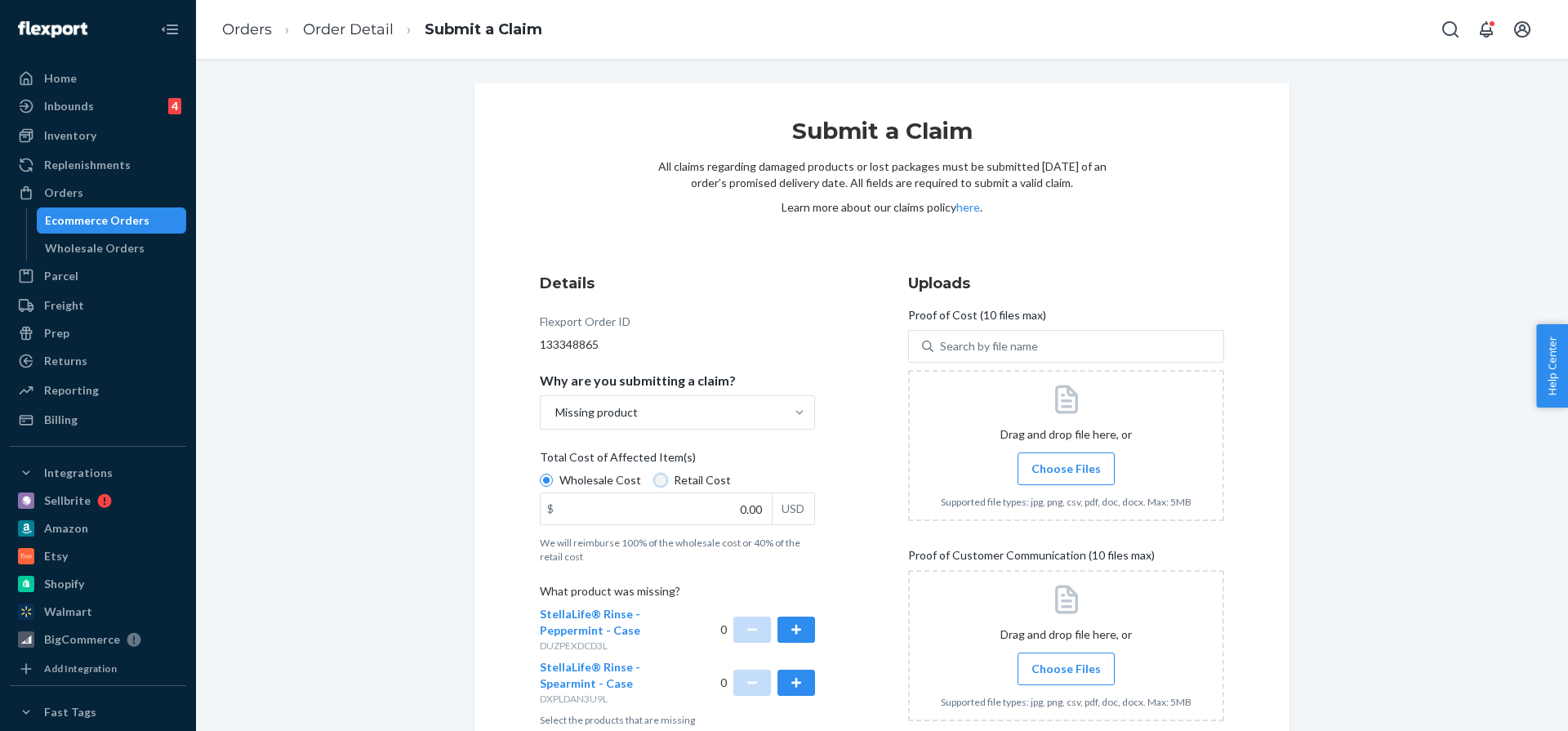
click at [657, 478] on input "Retail Cost" at bounding box center [661, 480] width 13 height 13
radio input "true"
radio input "false"
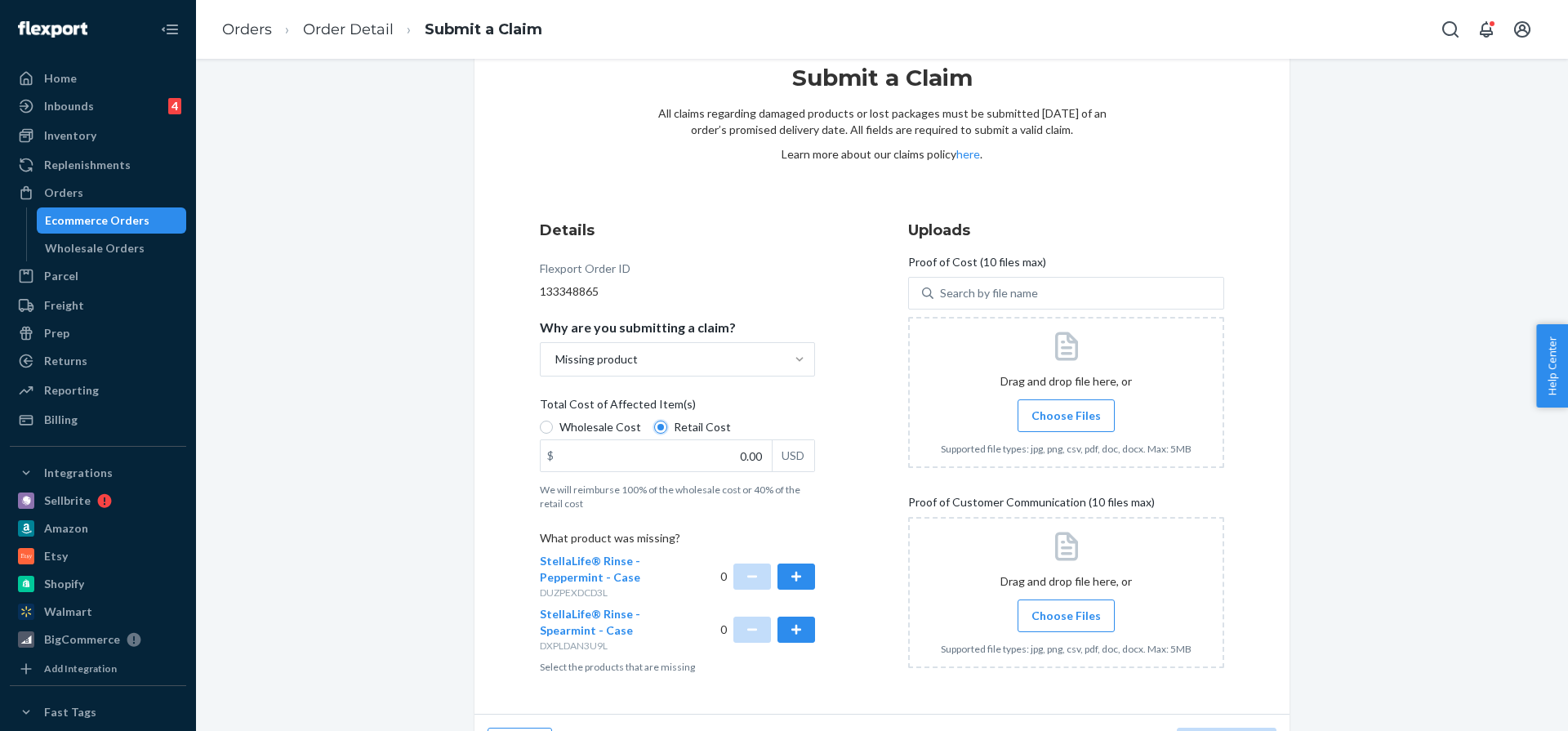
scroll to position [97, 0]
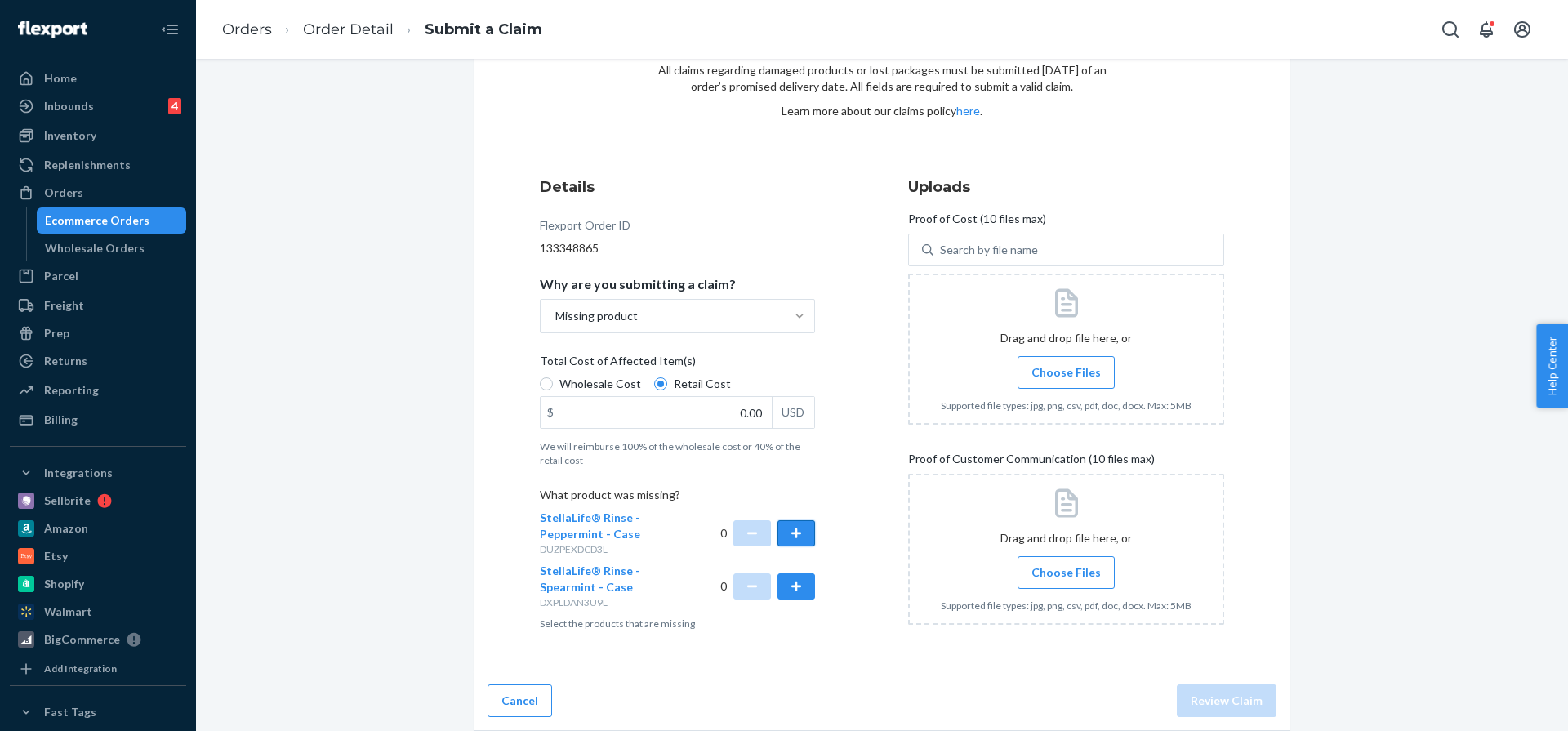
click at [792, 525] on button "button" at bounding box center [795, 533] width 37 height 26
click at [799, 589] on button "button" at bounding box center [795, 586] width 37 height 26
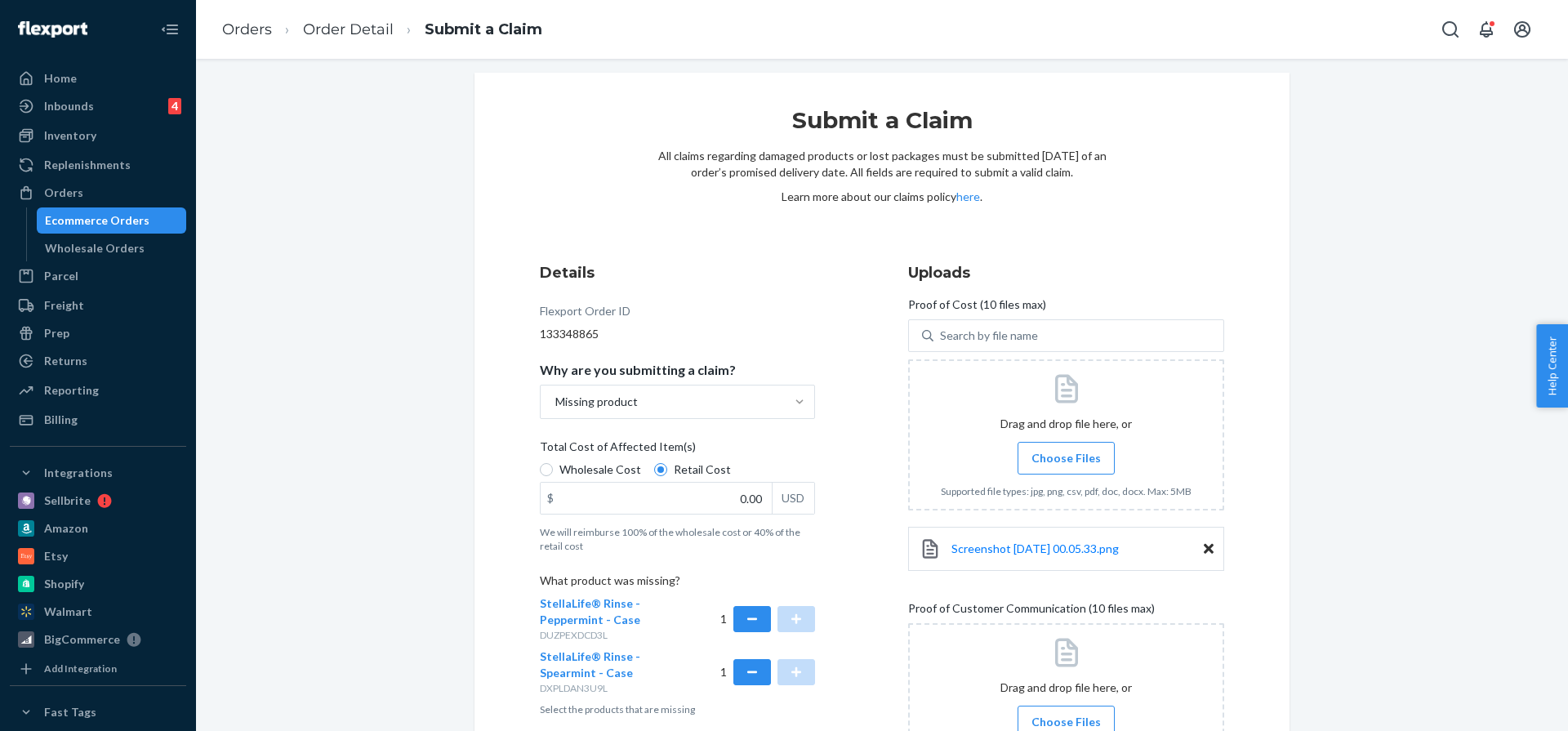
scroll to position [286, 0]
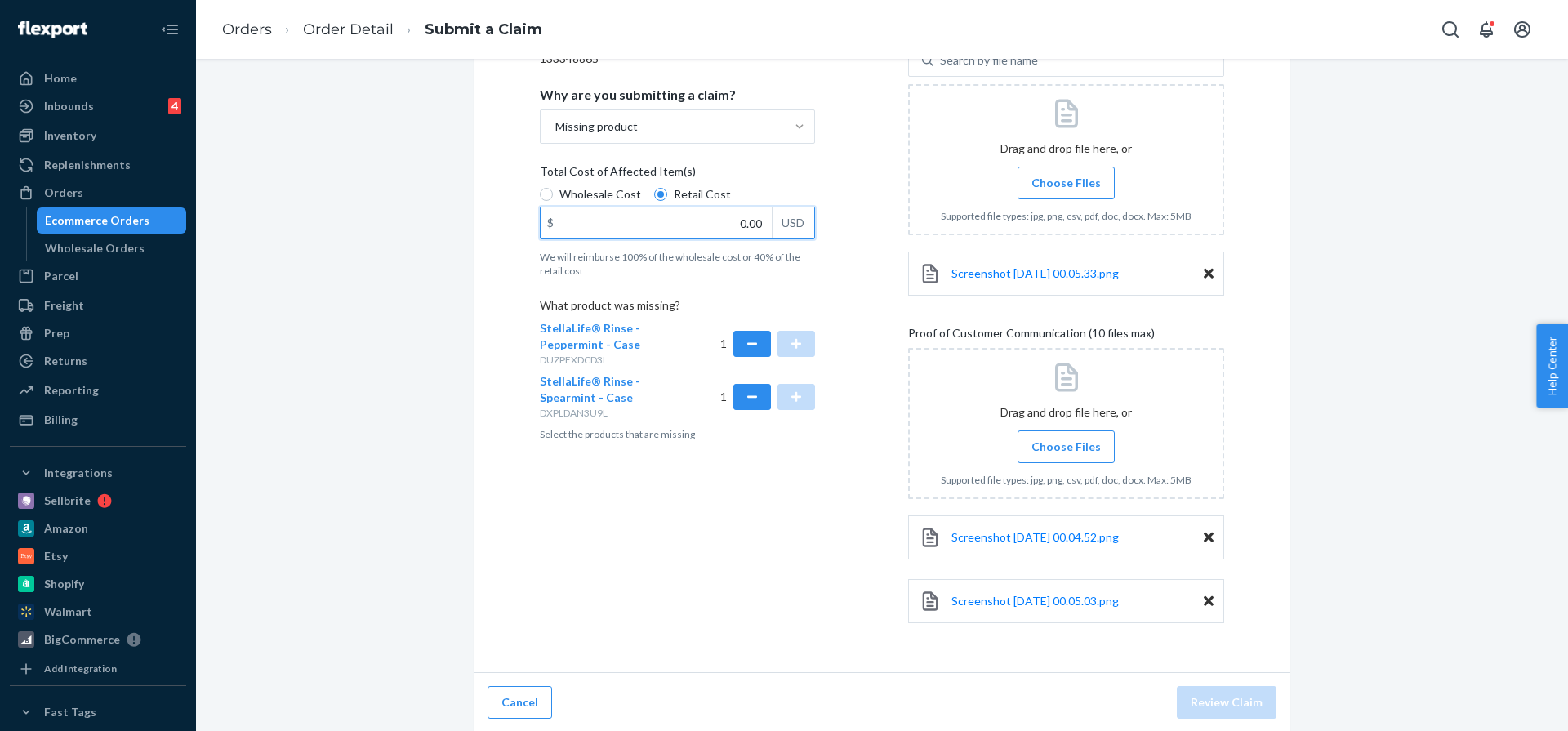
click at [728, 226] on input "0.00" at bounding box center [656, 223] width 231 height 31
paste input "791.76"
type input "791.76"
click at [1240, 708] on button "Review Claim" at bounding box center [1227, 702] width 100 height 33
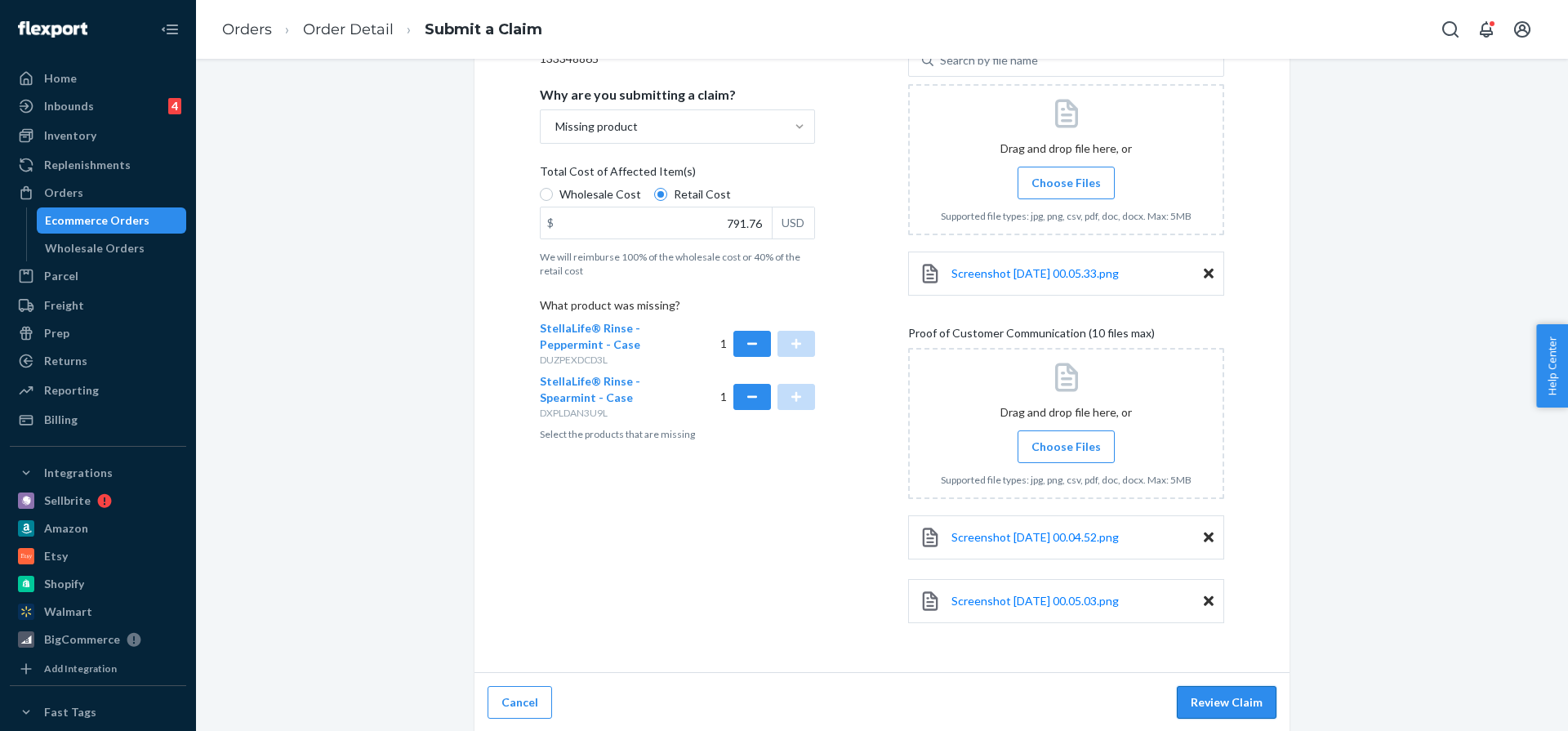
scroll to position [7, 0]
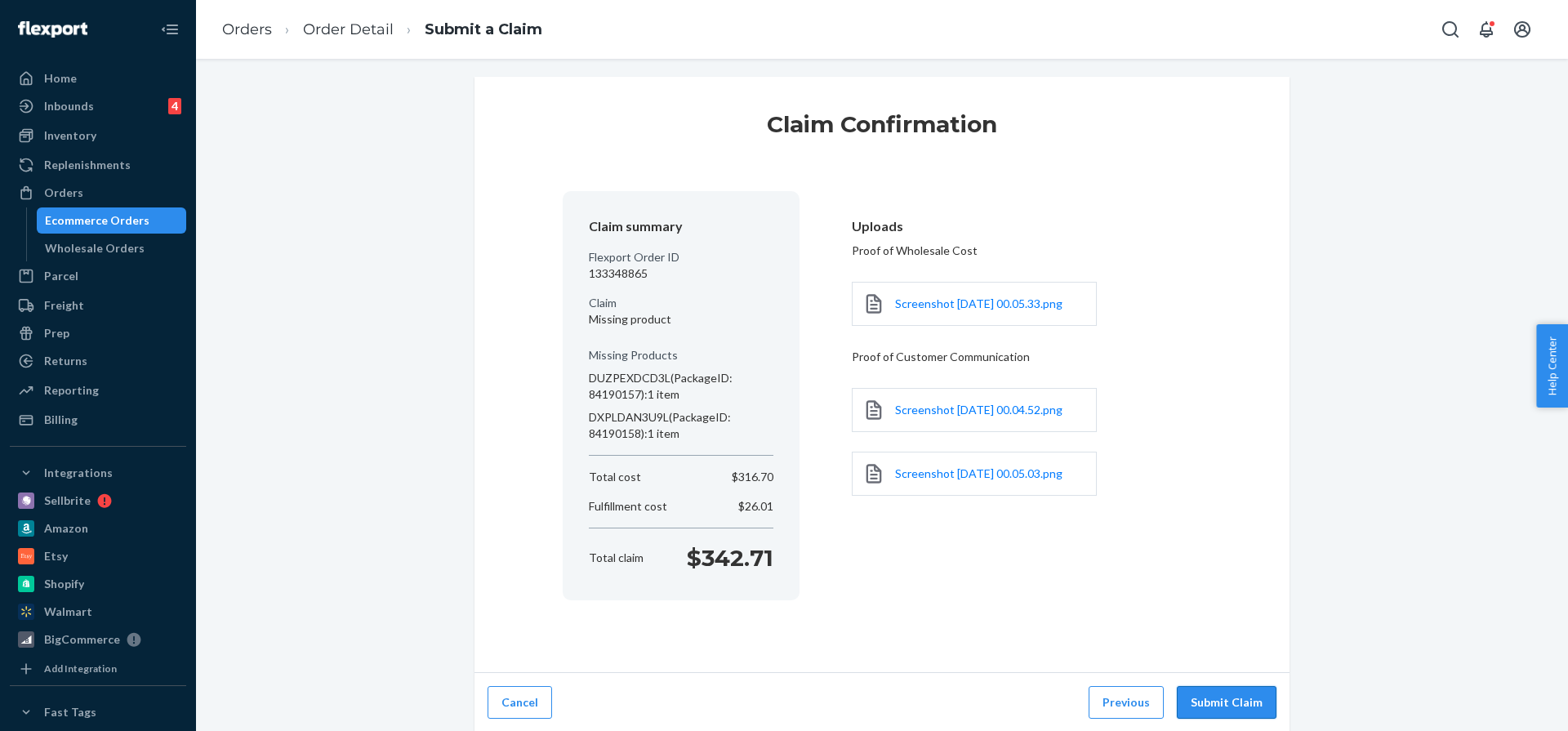
click at [1227, 705] on button "Submit Claim" at bounding box center [1227, 702] width 100 height 33
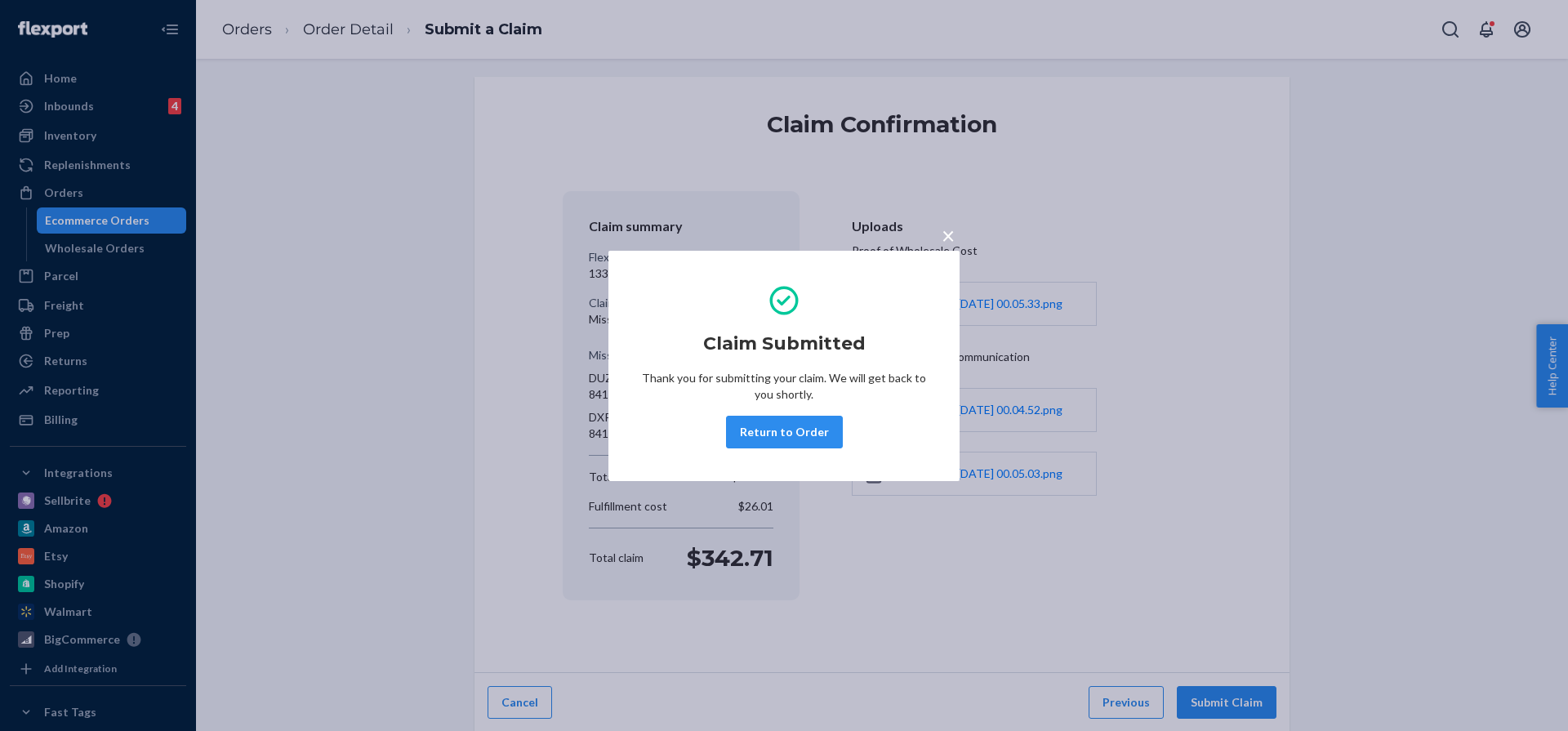
click at [947, 232] on span "×" at bounding box center [949, 234] width 13 height 28
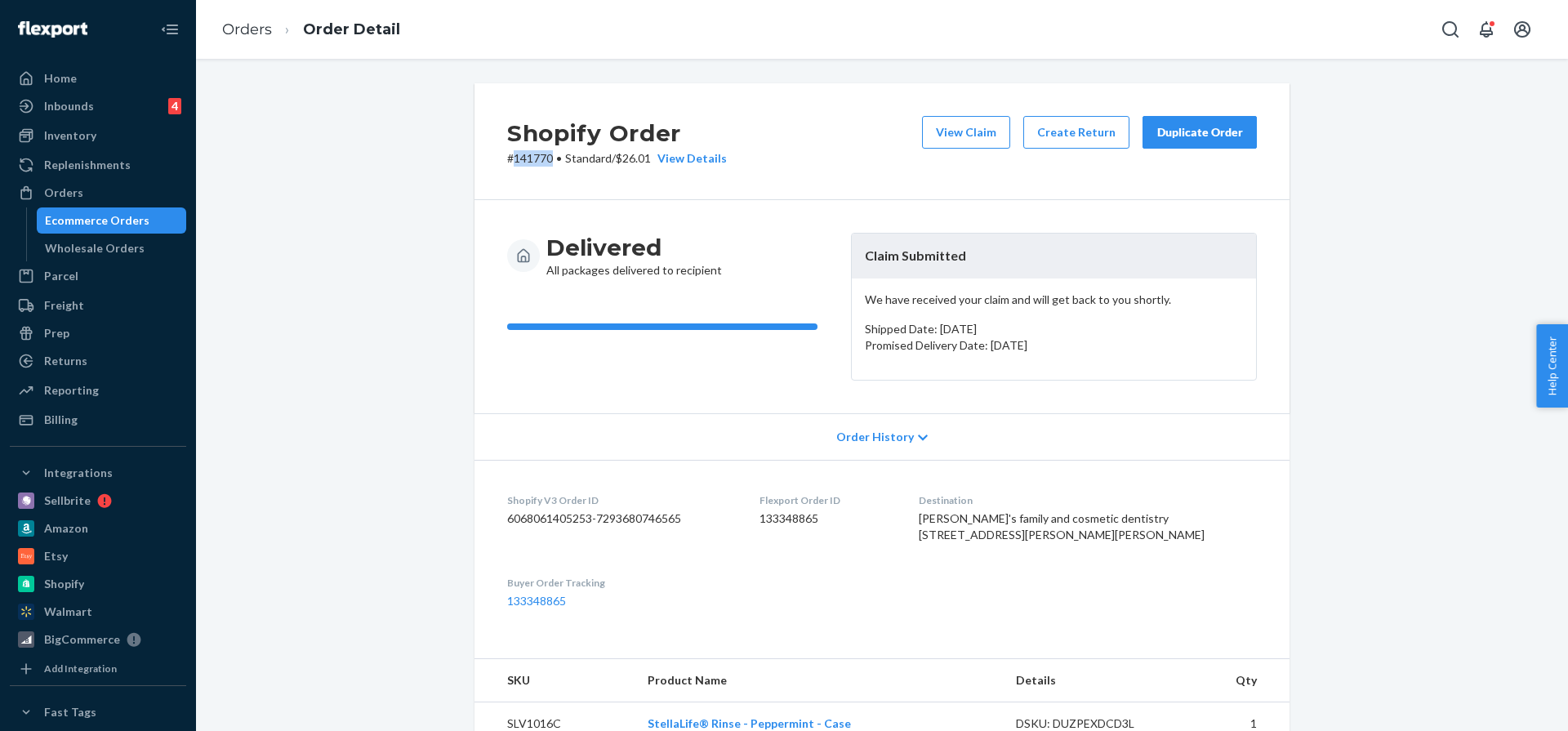
drag, startPoint x: 556, startPoint y: 159, endPoint x: 514, endPoint y: 159, distance: 42.0
click at [514, 159] on p "# 141770 • Standard / $26.01 View Details" at bounding box center [617, 158] width 220 height 16
copy p "141770"
